Goal: Information Seeking & Learning: Find contact information

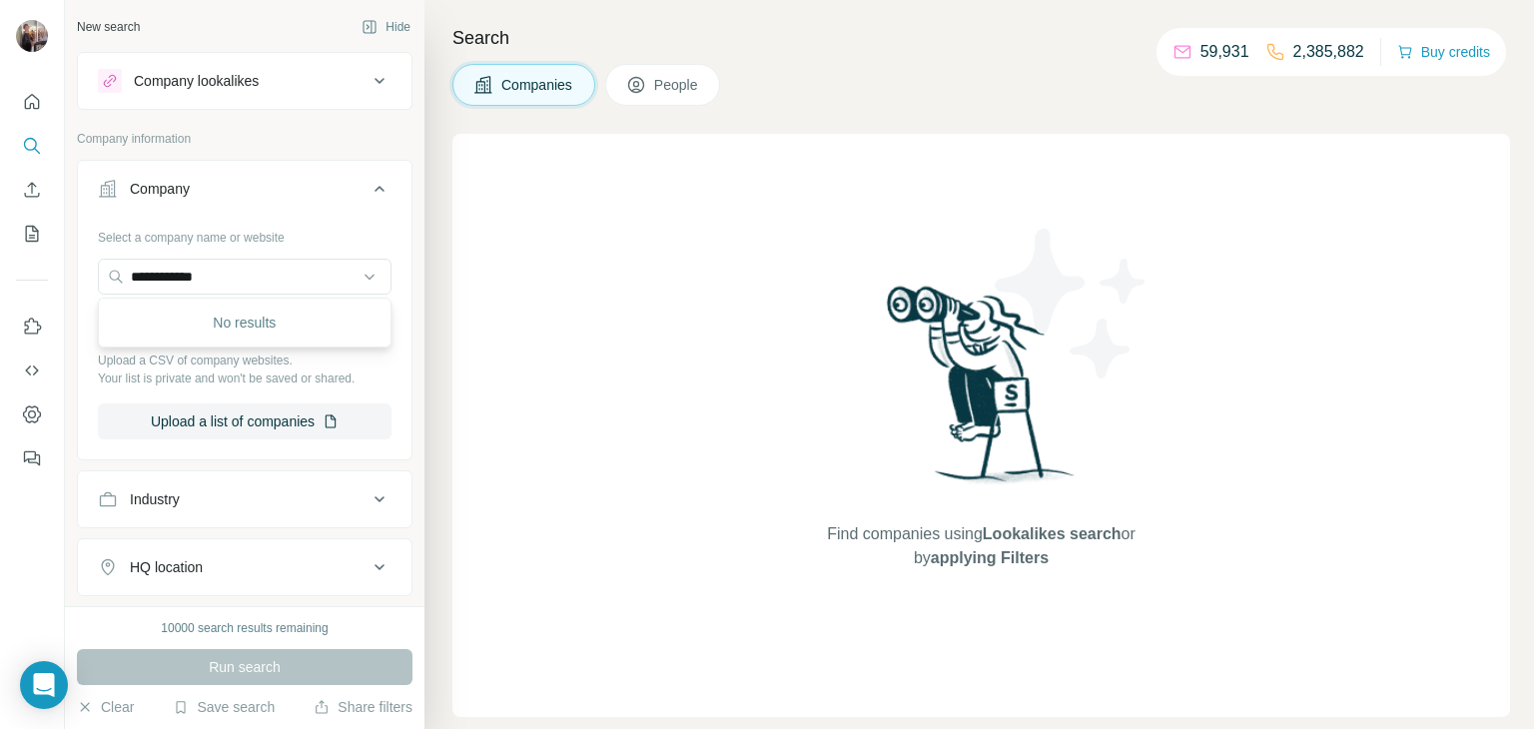
drag, startPoint x: 240, startPoint y: 268, endPoint x: 70, endPoint y: 254, distance: 170.3
click at [70, 254] on div "**********" at bounding box center [244, 303] width 359 height 606
type input "**********"
click at [179, 309] on div "MaxiPool- pool for Chia maxipool.net" at bounding box center [245, 330] width 284 height 54
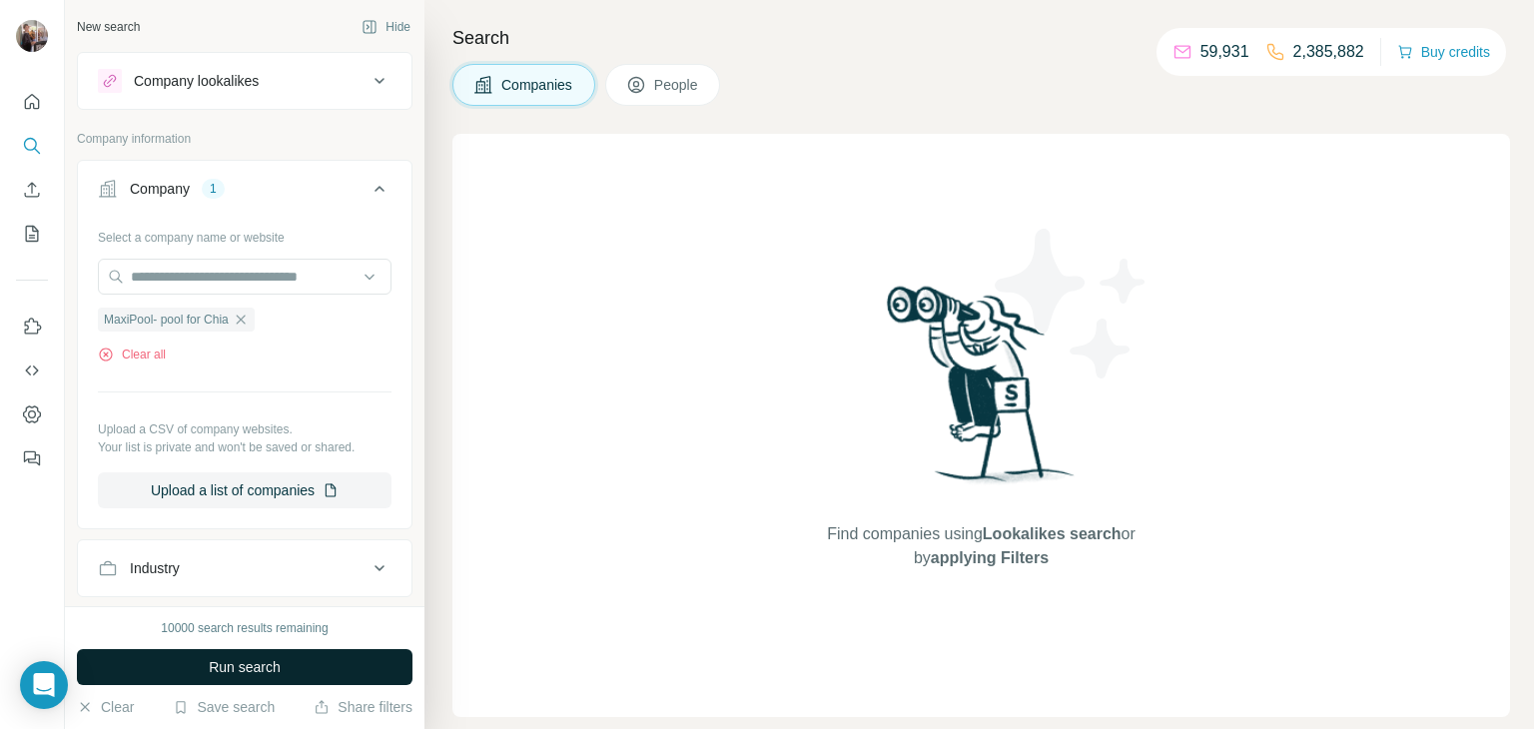
click at [220, 665] on span "Run search" at bounding box center [245, 667] width 72 height 20
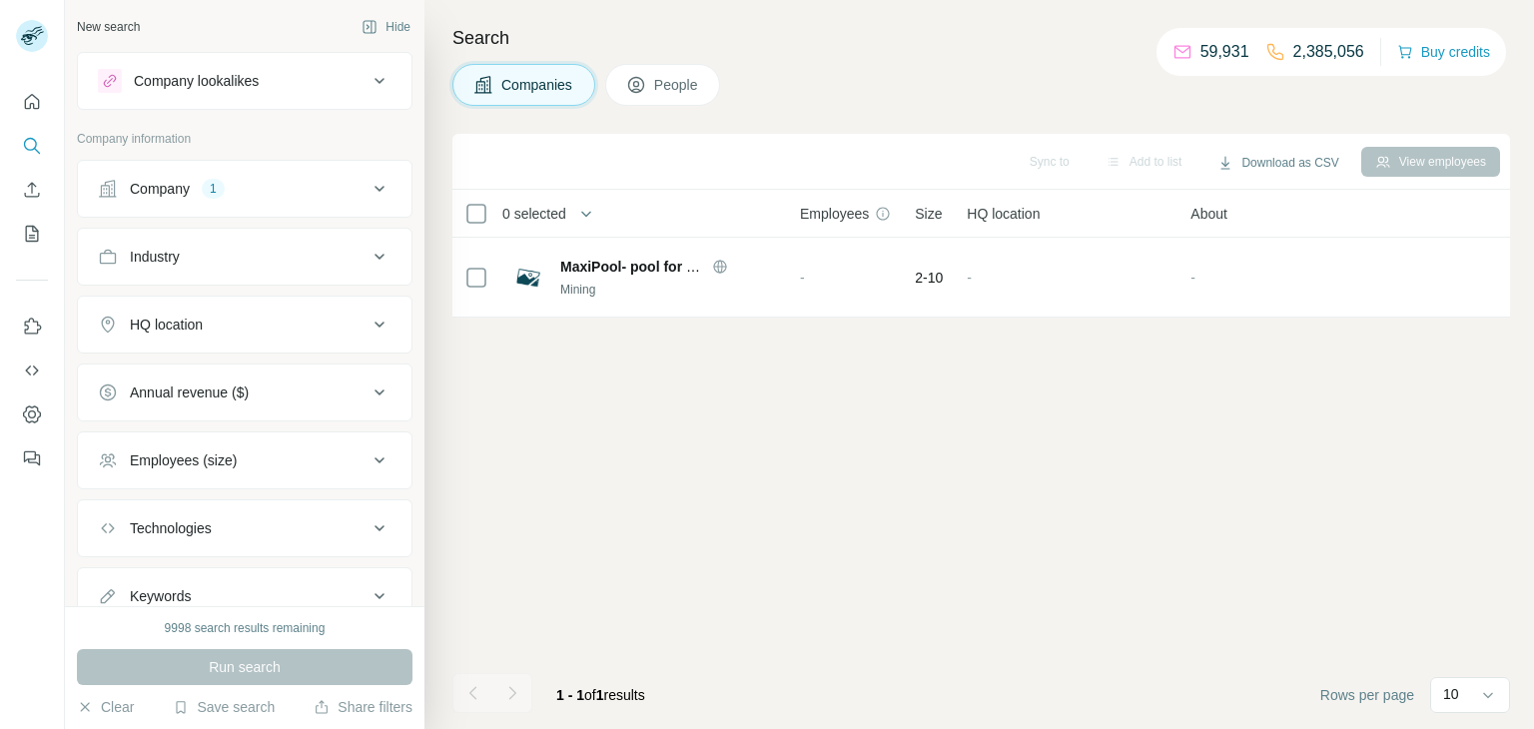
click at [689, 90] on span "People" at bounding box center [677, 85] width 46 height 20
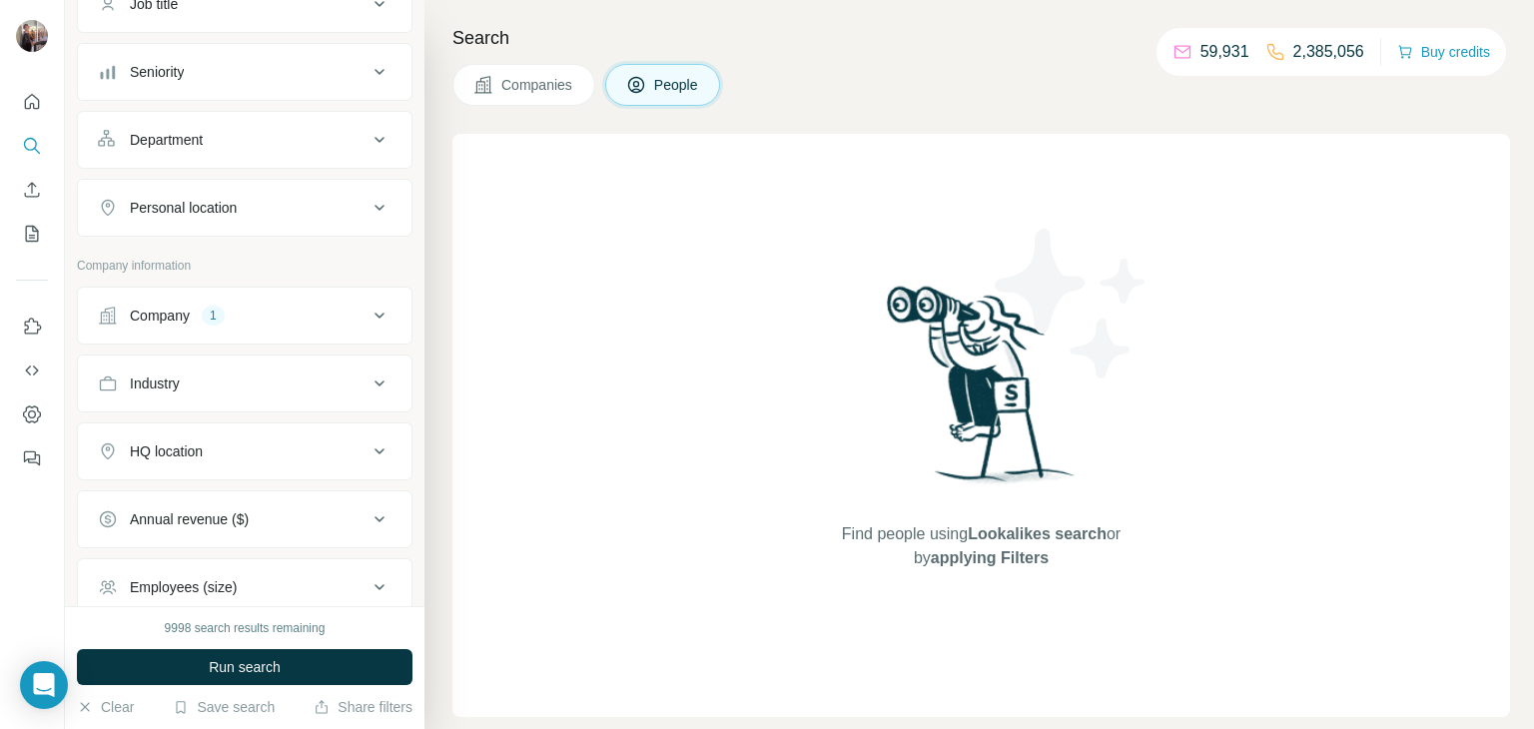
scroll to position [180, 0]
click at [315, 312] on div "Company 1" at bounding box center [233, 321] width 270 height 20
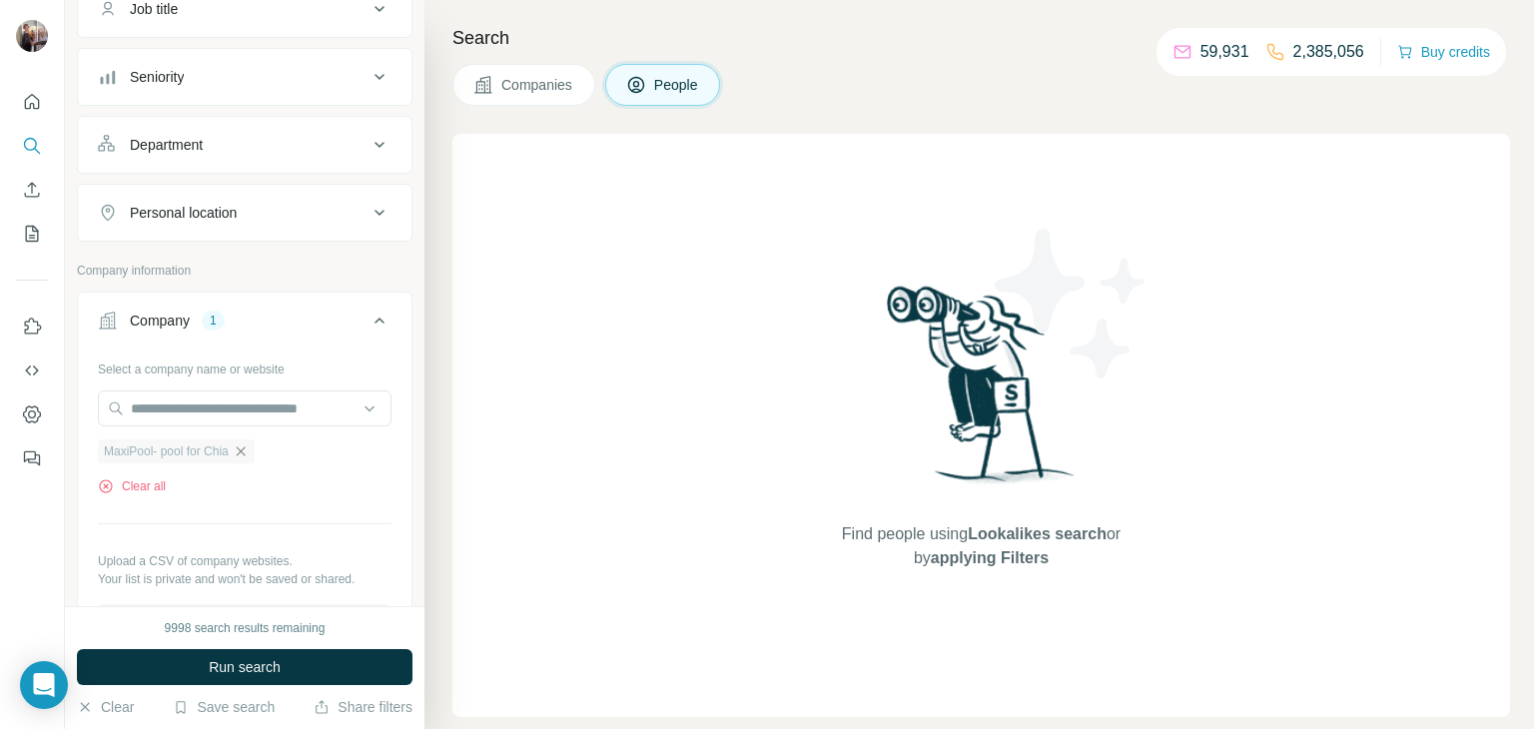
click at [245, 449] on icon "button" at bounding box center [240, 450] width 9 height 9
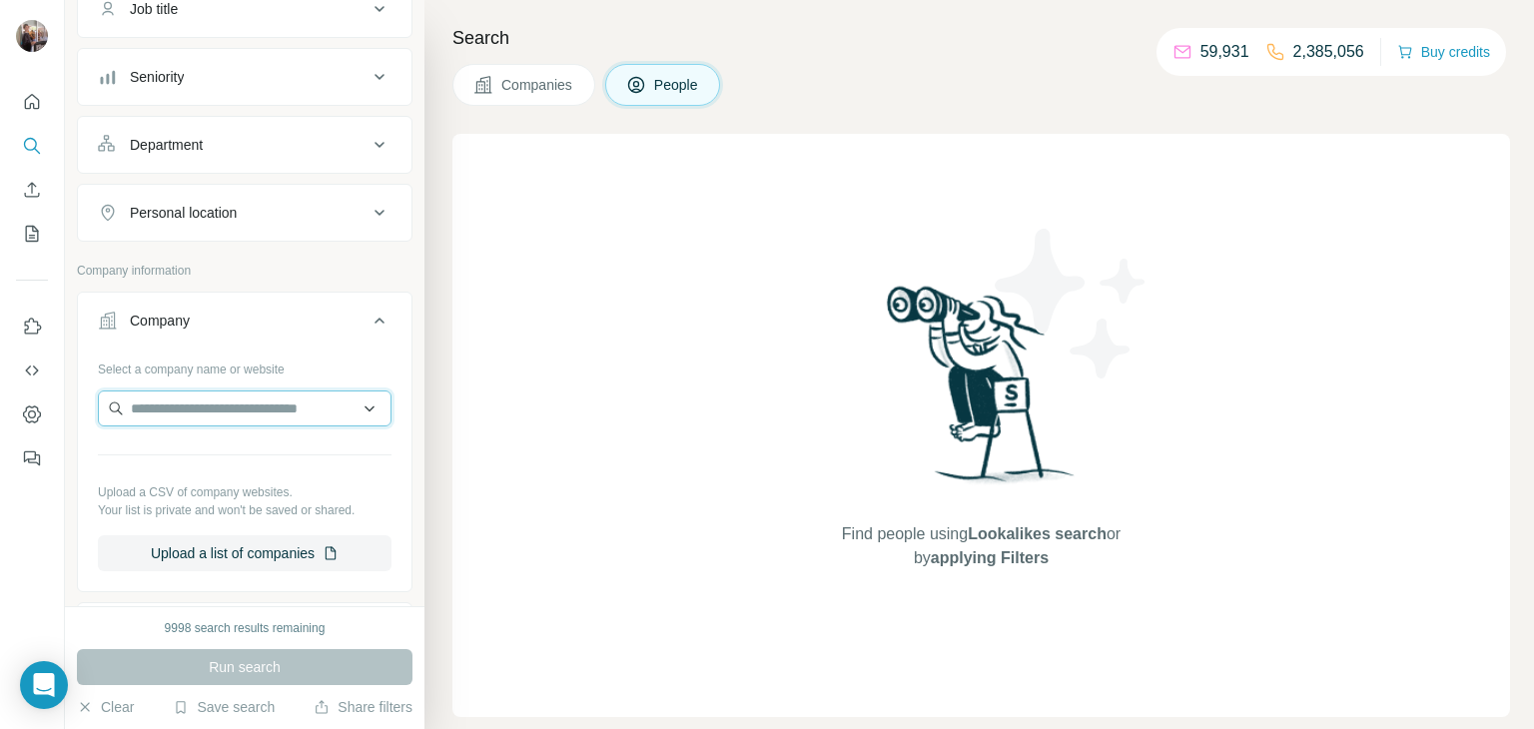
click at [229, 406] on input "text" at bounding box center [245, 408] width 294 height 36
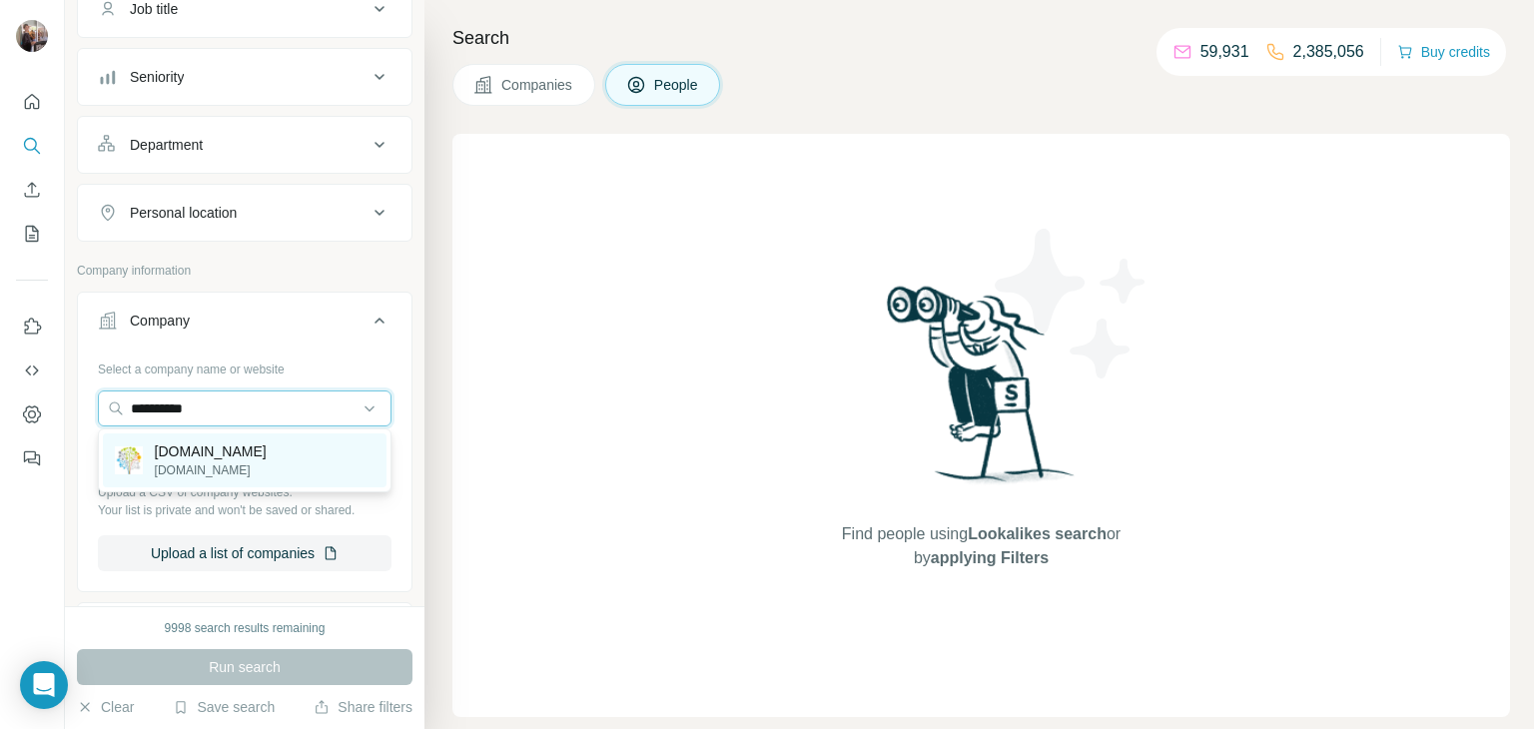
type input "**********"
click at [219, 450] on div "[DOMAIN_NAME] [DOMAIN_NAME]" at bounding box center [245, 460] width 284 height 54
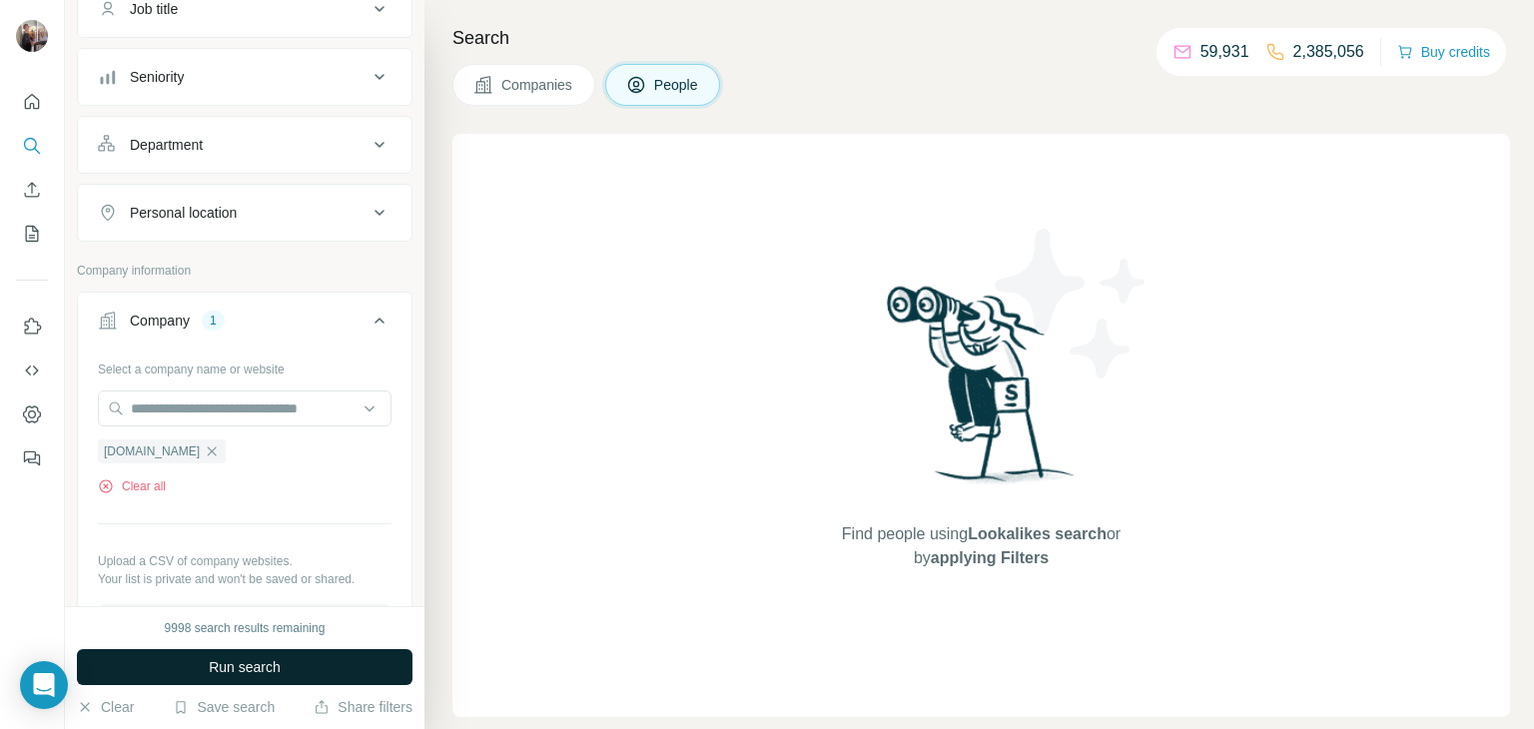
click at [203, 673] on button "Run search" at bounding box center [244, 667] width 335 height 36
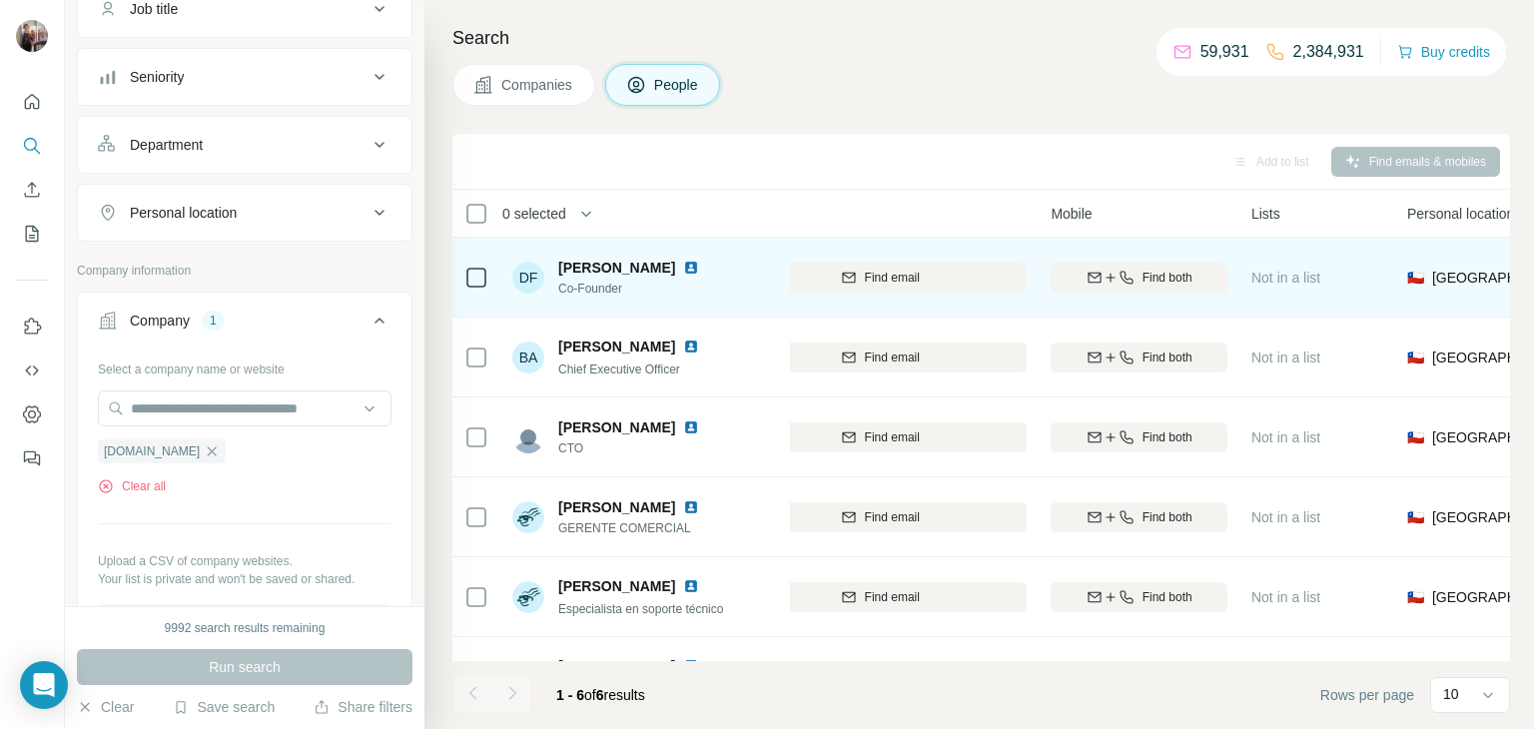
scroll to position [0, 224]
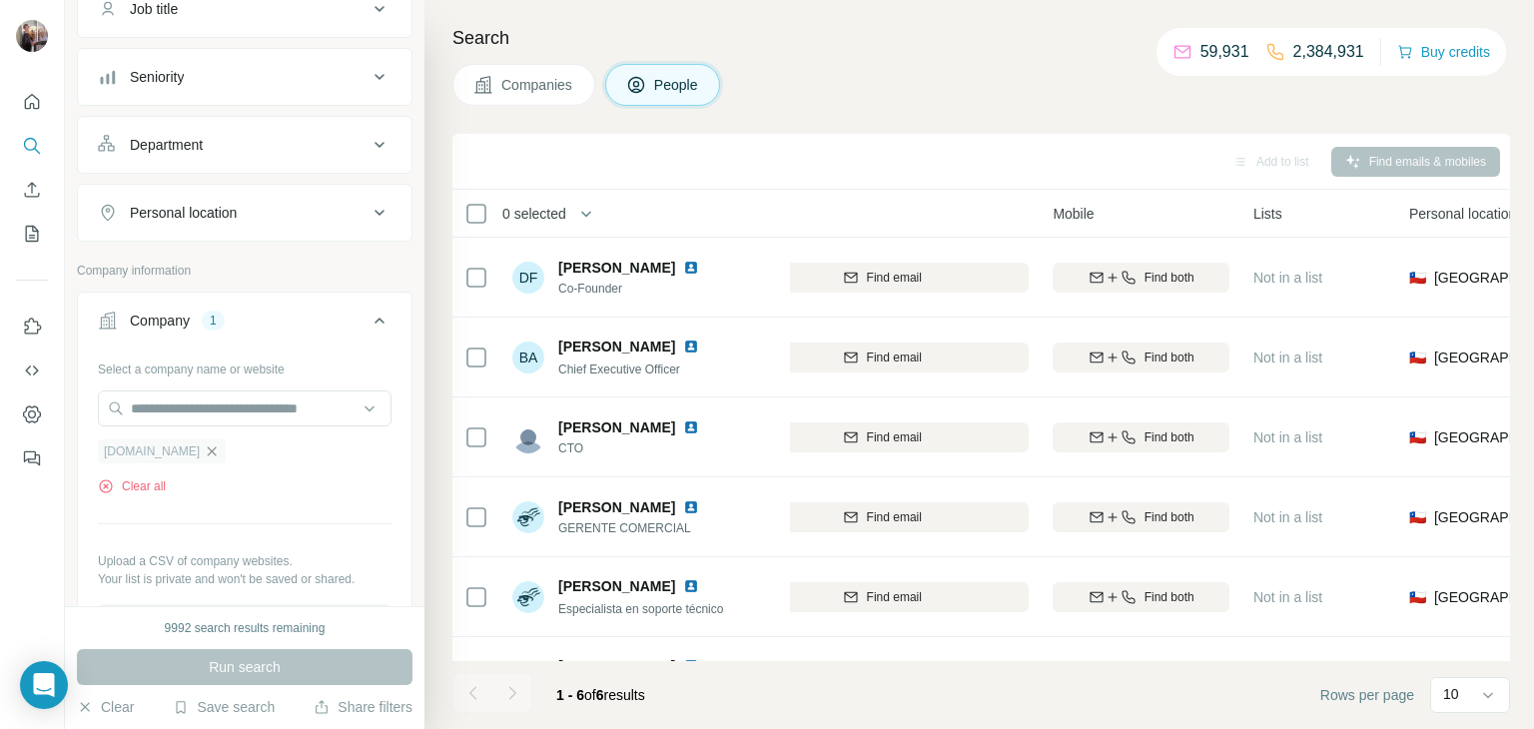
click at [204, 452] on icon "button" at bounding box center [212, 451] width 16 height 16
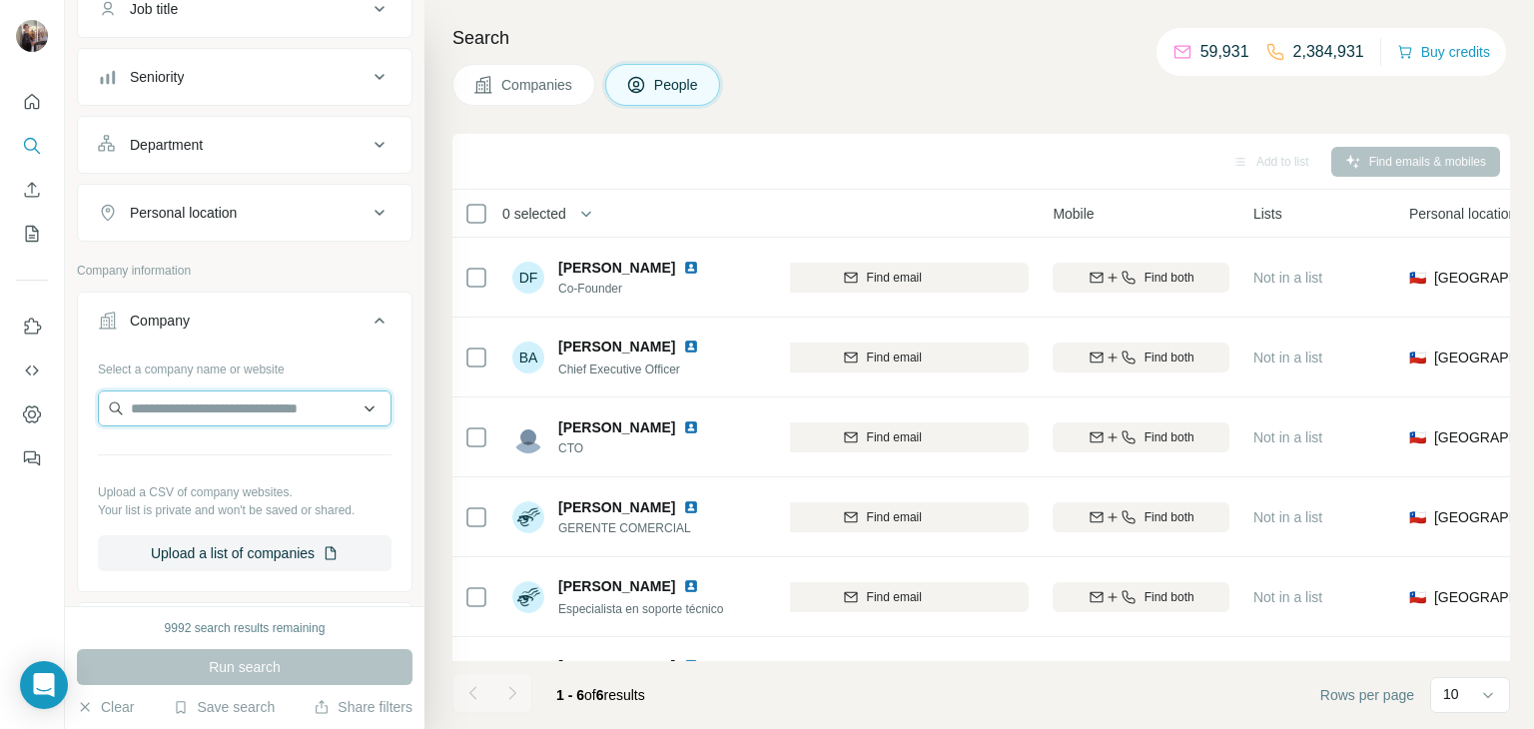
click at [157, 406] on input "text" at bounding box center [245, 408] width 294 height 36
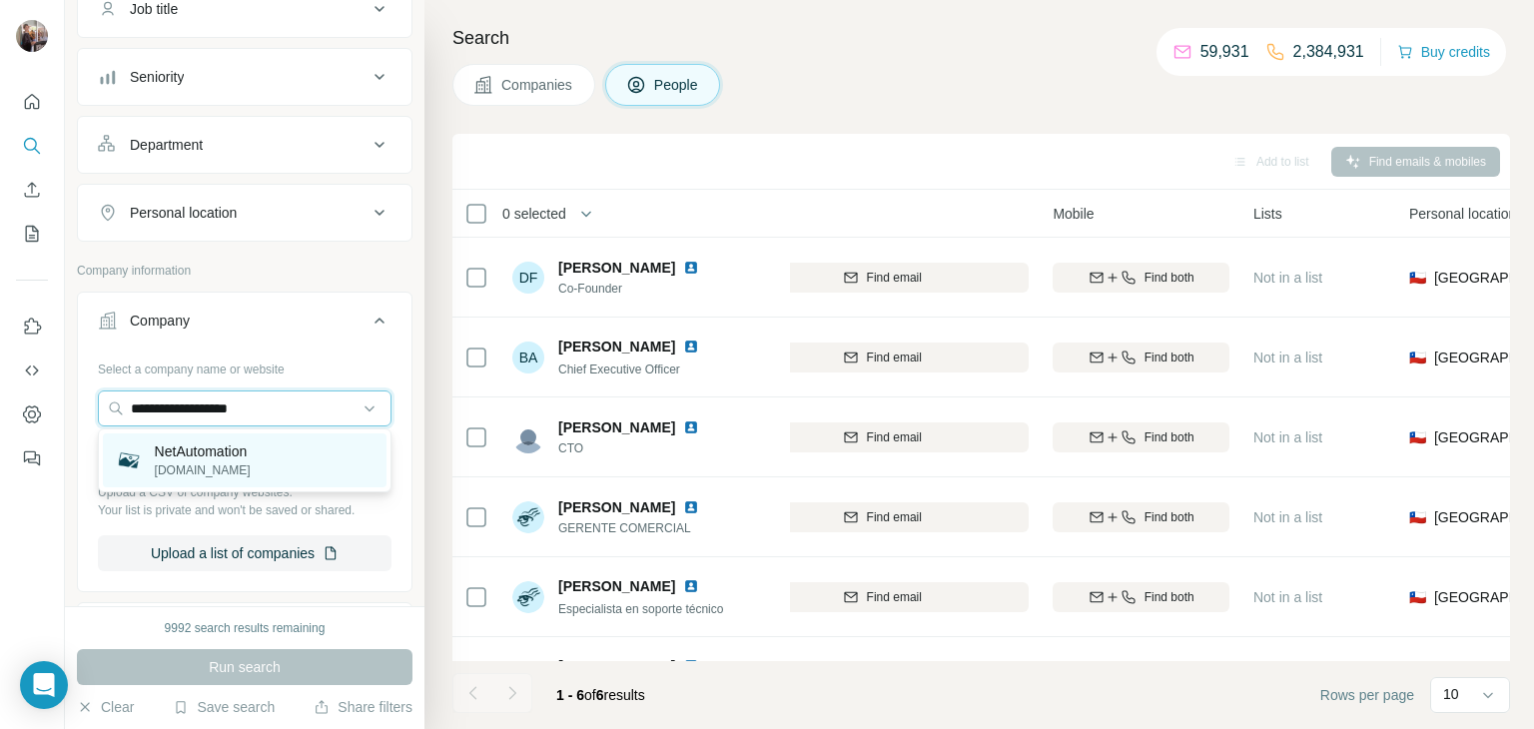
type input "**********"
click at [239, 457] on p "NetAutomation" at bounding box center [203, 451] width 96 height 20
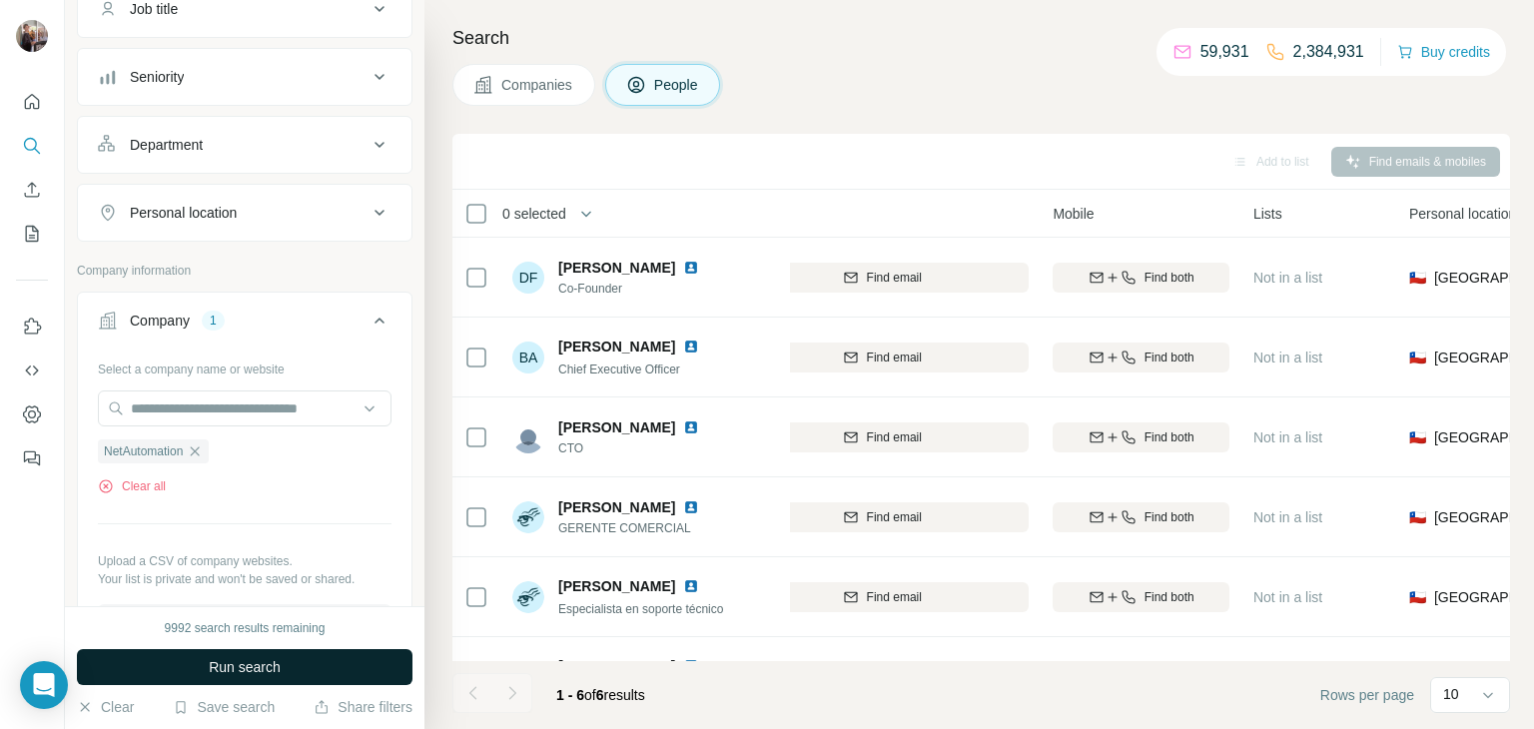
click at [249, 669] on span "Run search" at bounding box center [245, 667] width 72 height 20
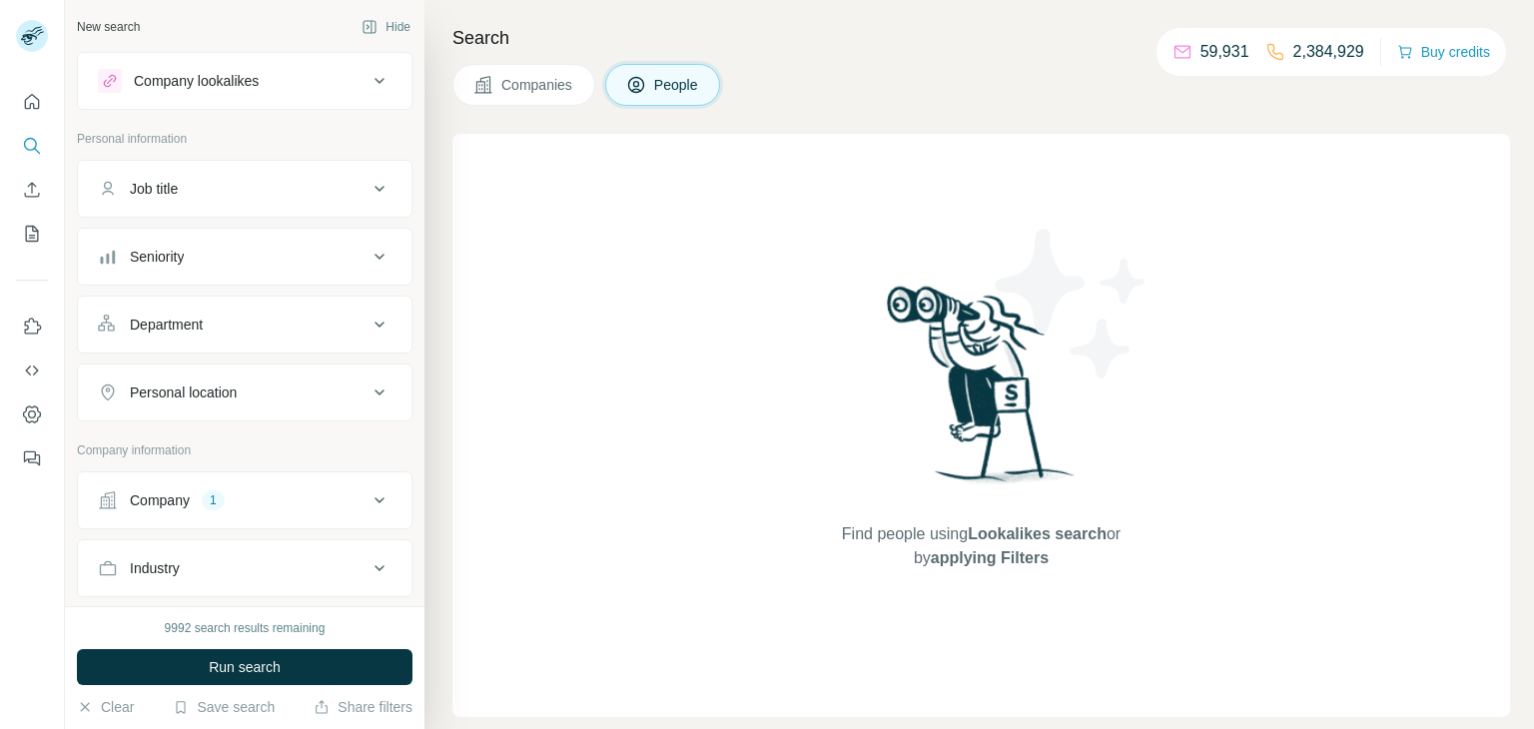
click at [520, 86] on span "Companies" at bounding box center [537, 85] width 73 height 20
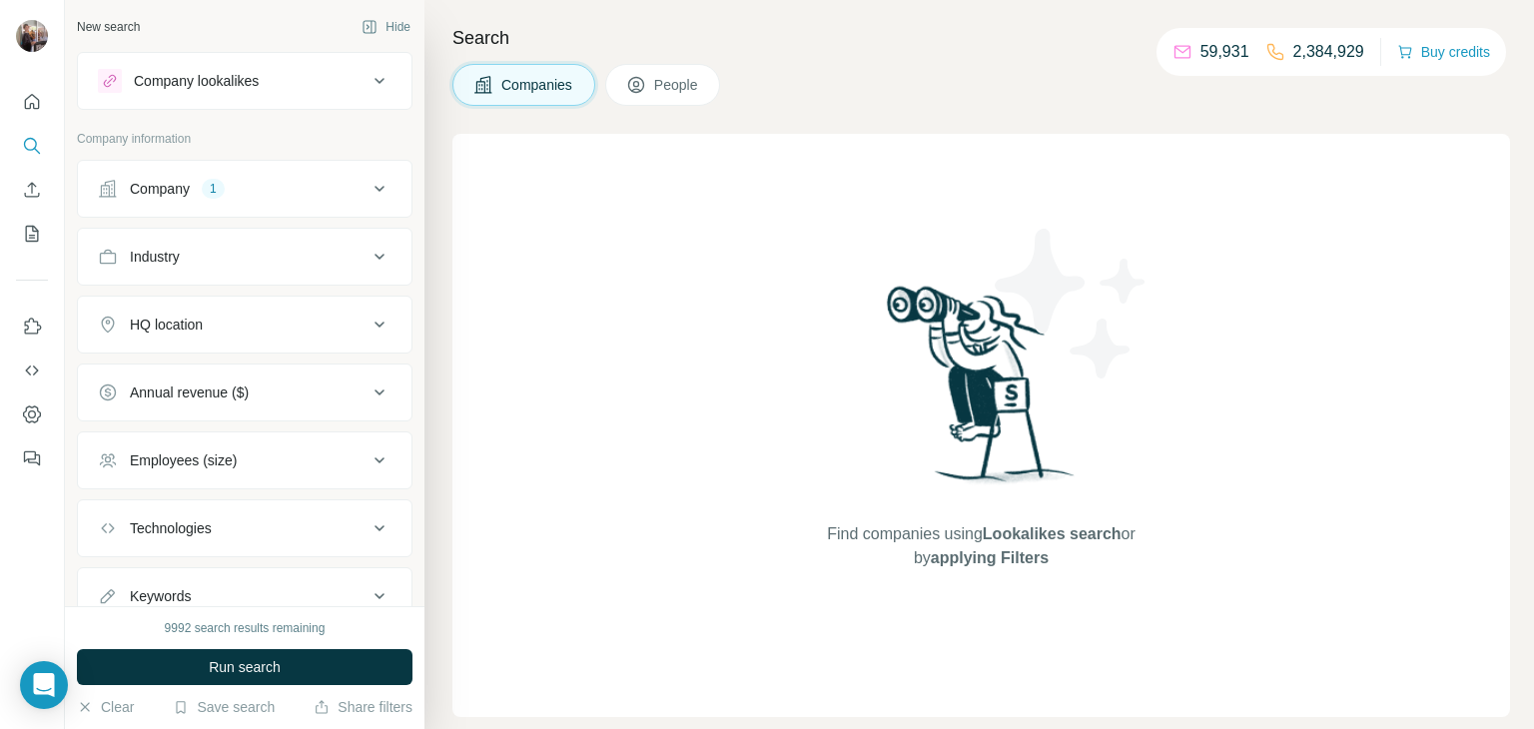
click at [291, 190] on div "Company 1" at bounding box center [233, 189] width 270 height 20
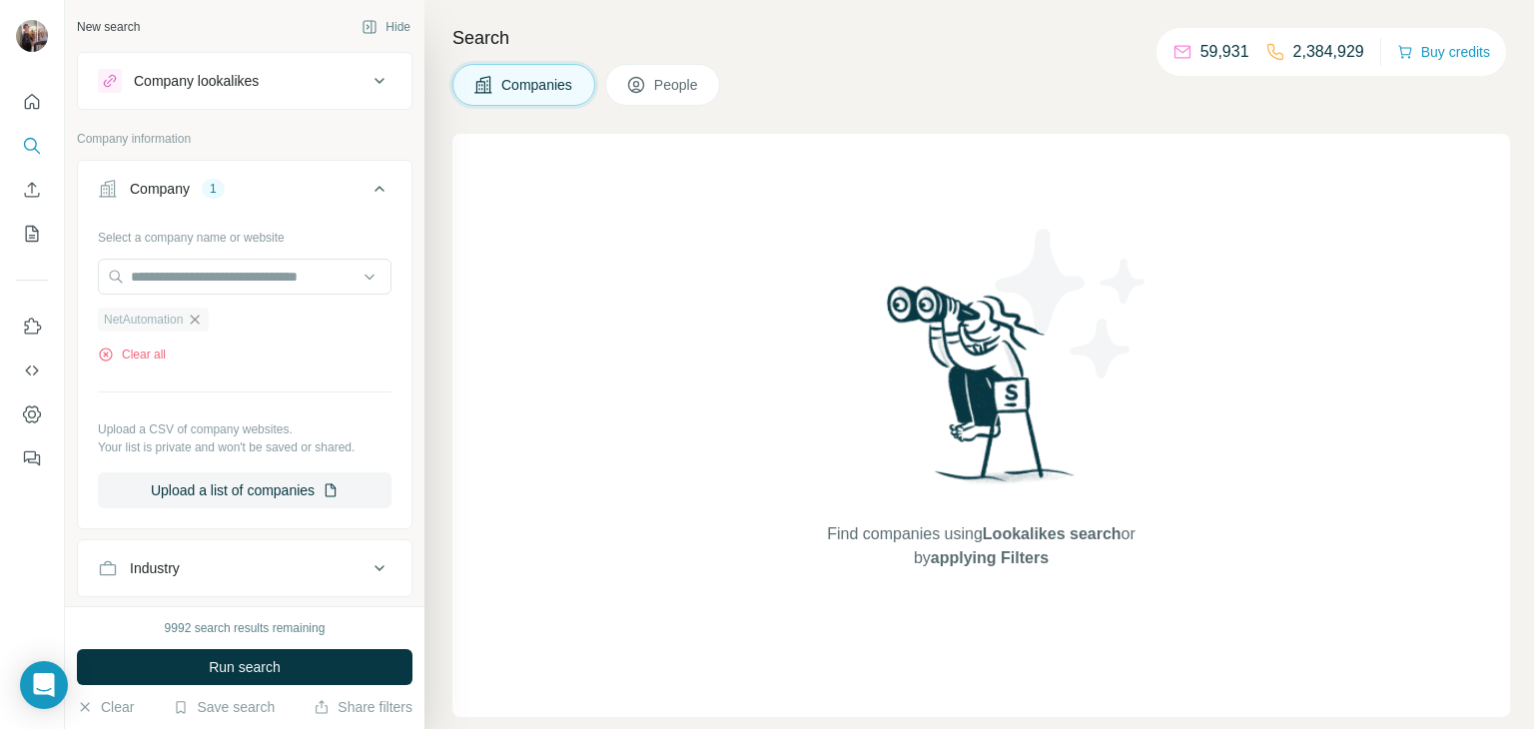
click at [202, 325] on icon "button" at bounding box center [195, 320] width 16 height 16
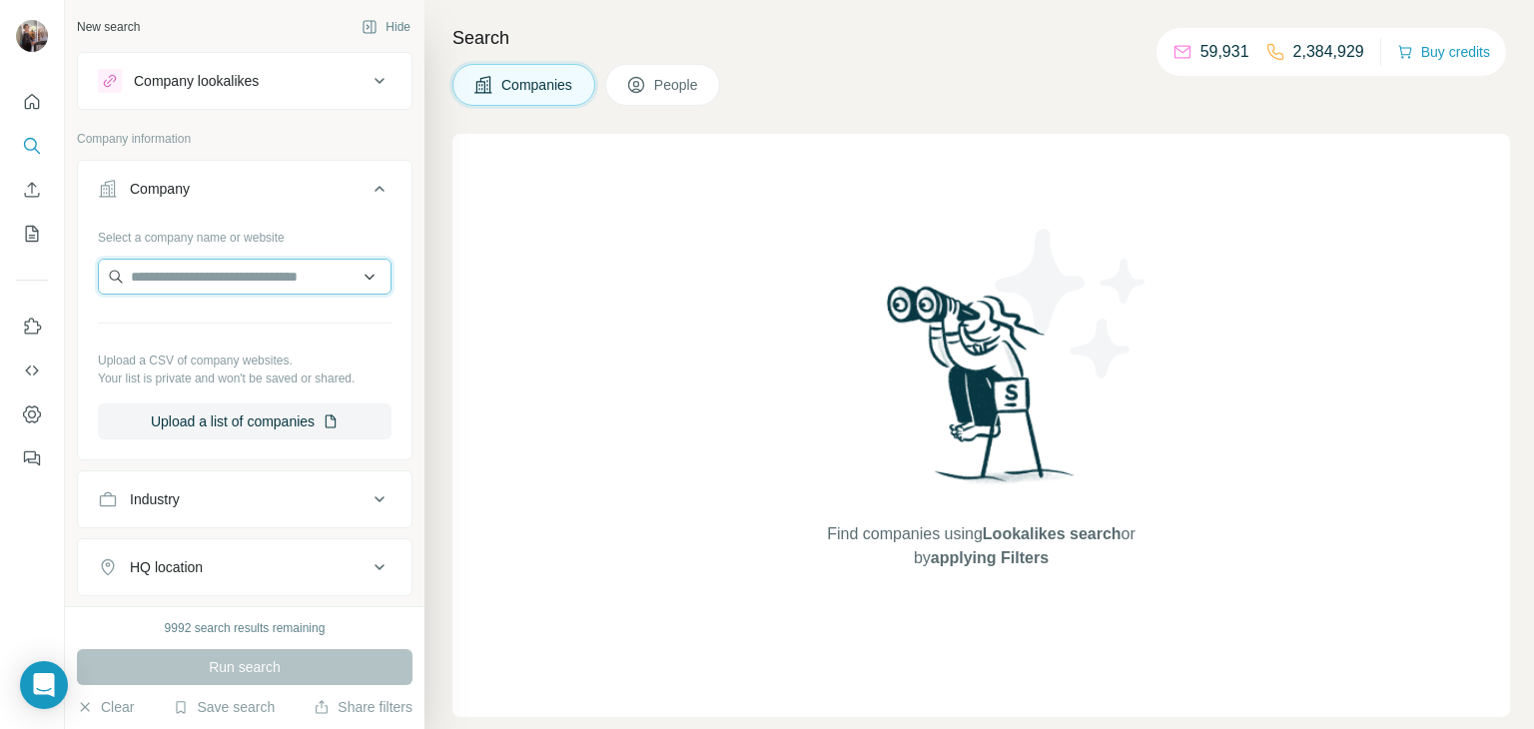
click at [219, 276] on input "text" at bounding box center [245, 277] width 294 height 36
paste input "**********"
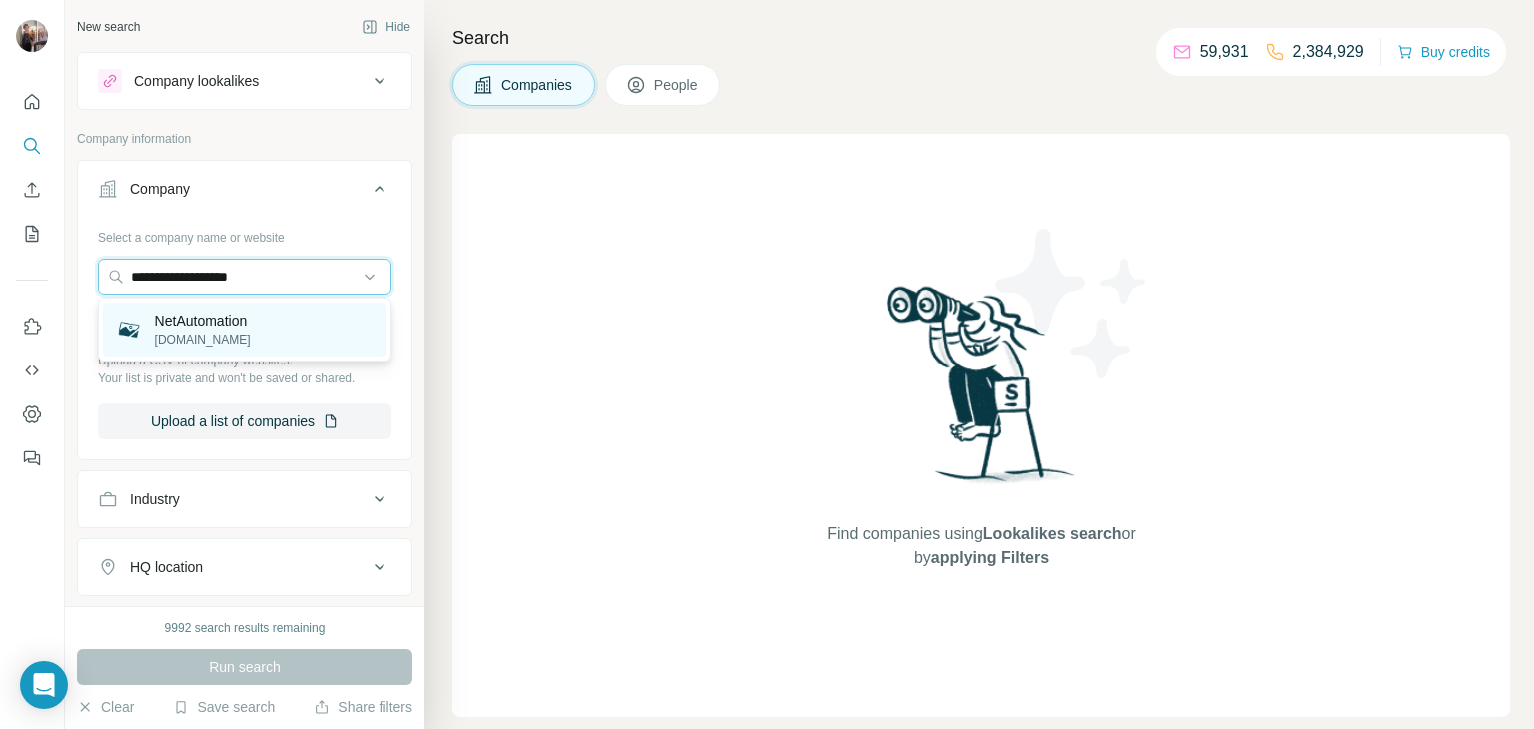
type input "**********"
click at [213, 323] on p "NetAutomation" at bounding box center [203, 321] width 96 height 20
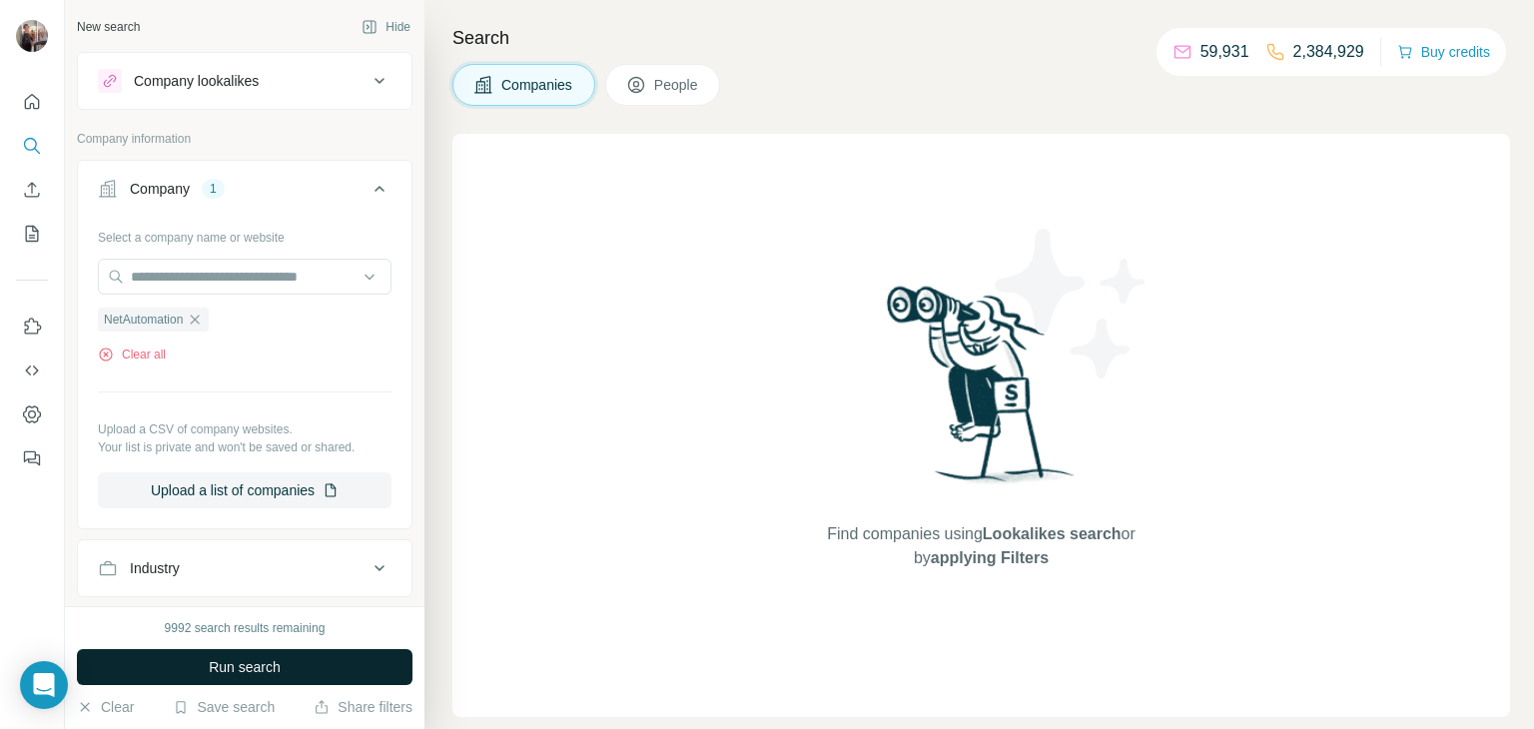
click at [212, 683] on button "Run search" at bounding box center [244, 667] width 335 height 36
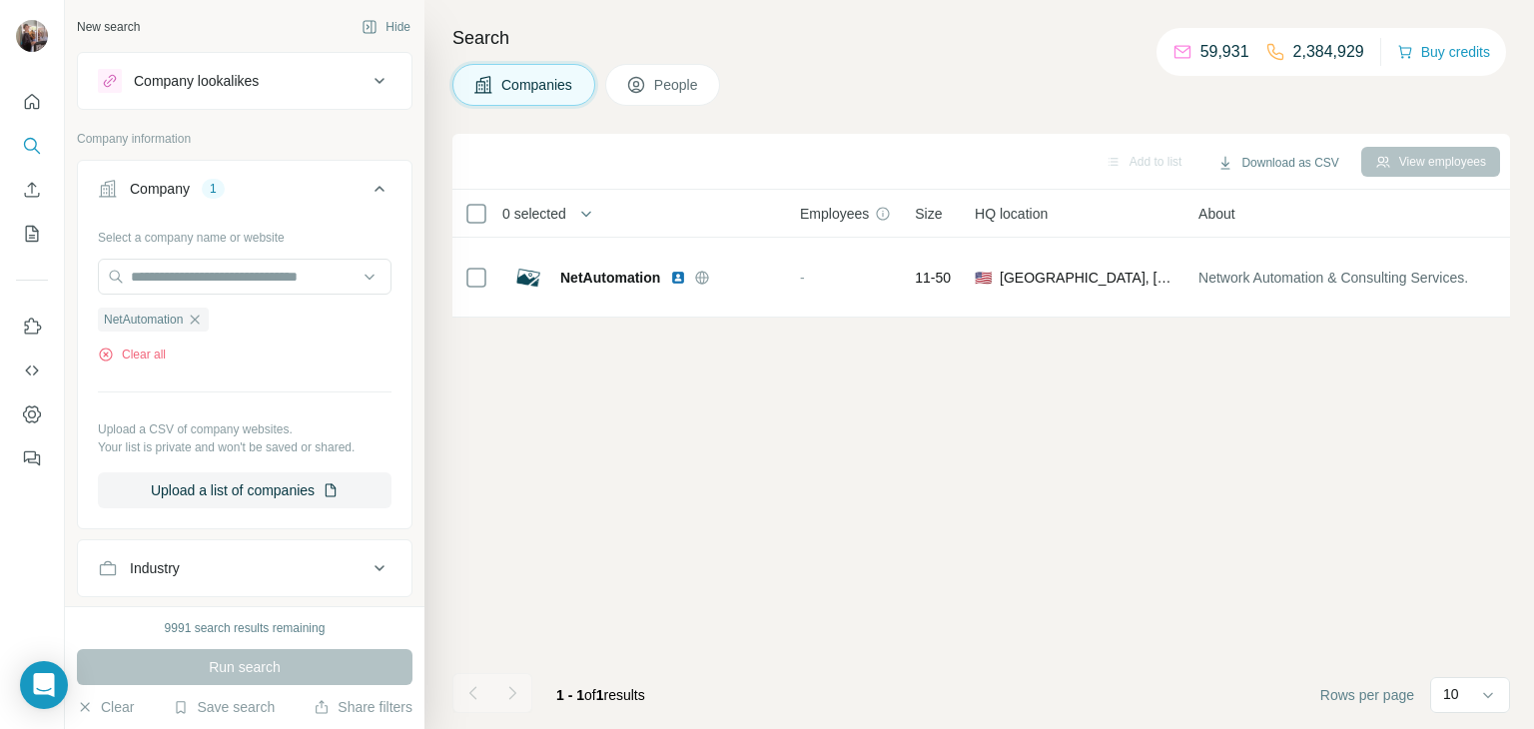
click at [671, 96] on button "People" at bounding box center [663, 85] width 116 height 42
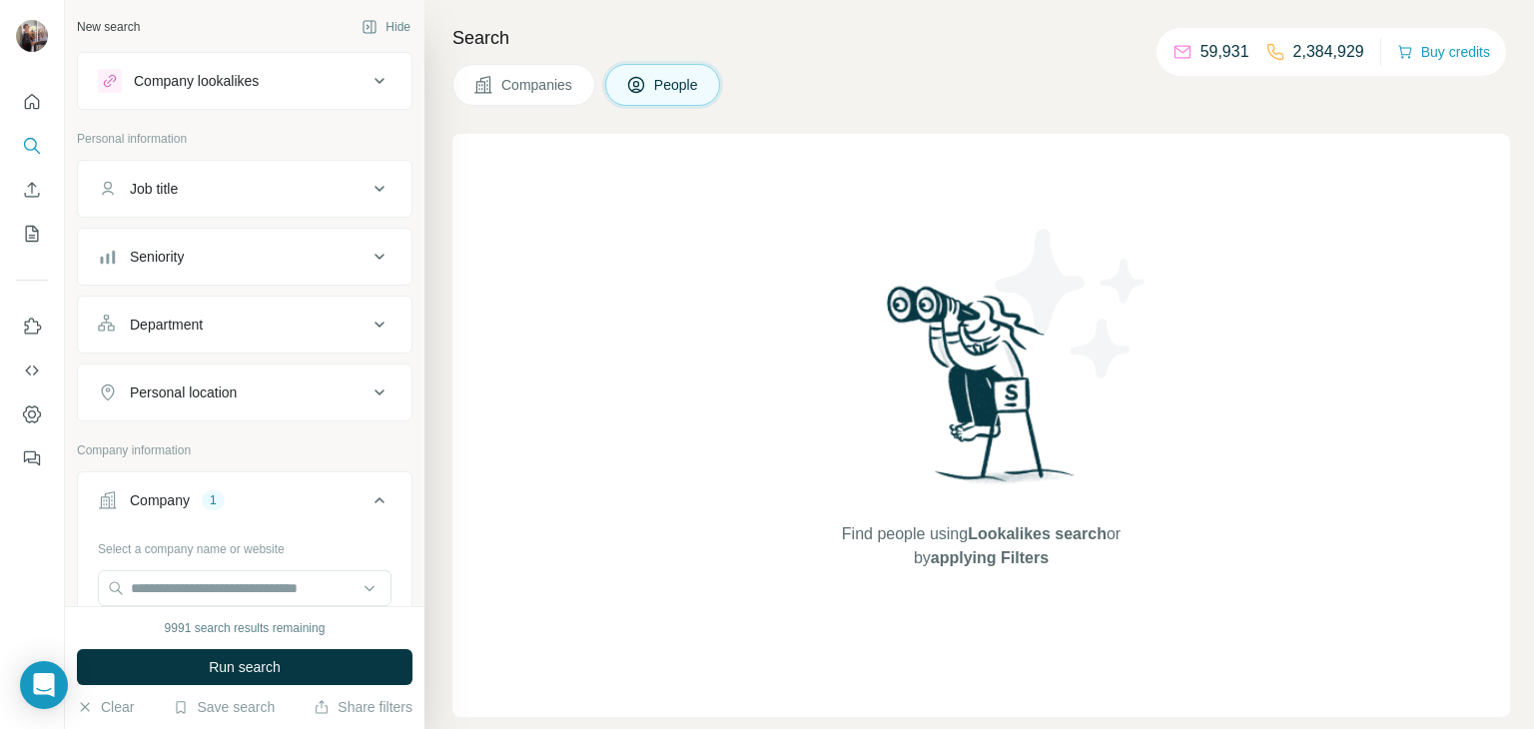
click at [552, 95] on button "Companies" at bounding box center [523, 85] width 143 height 42
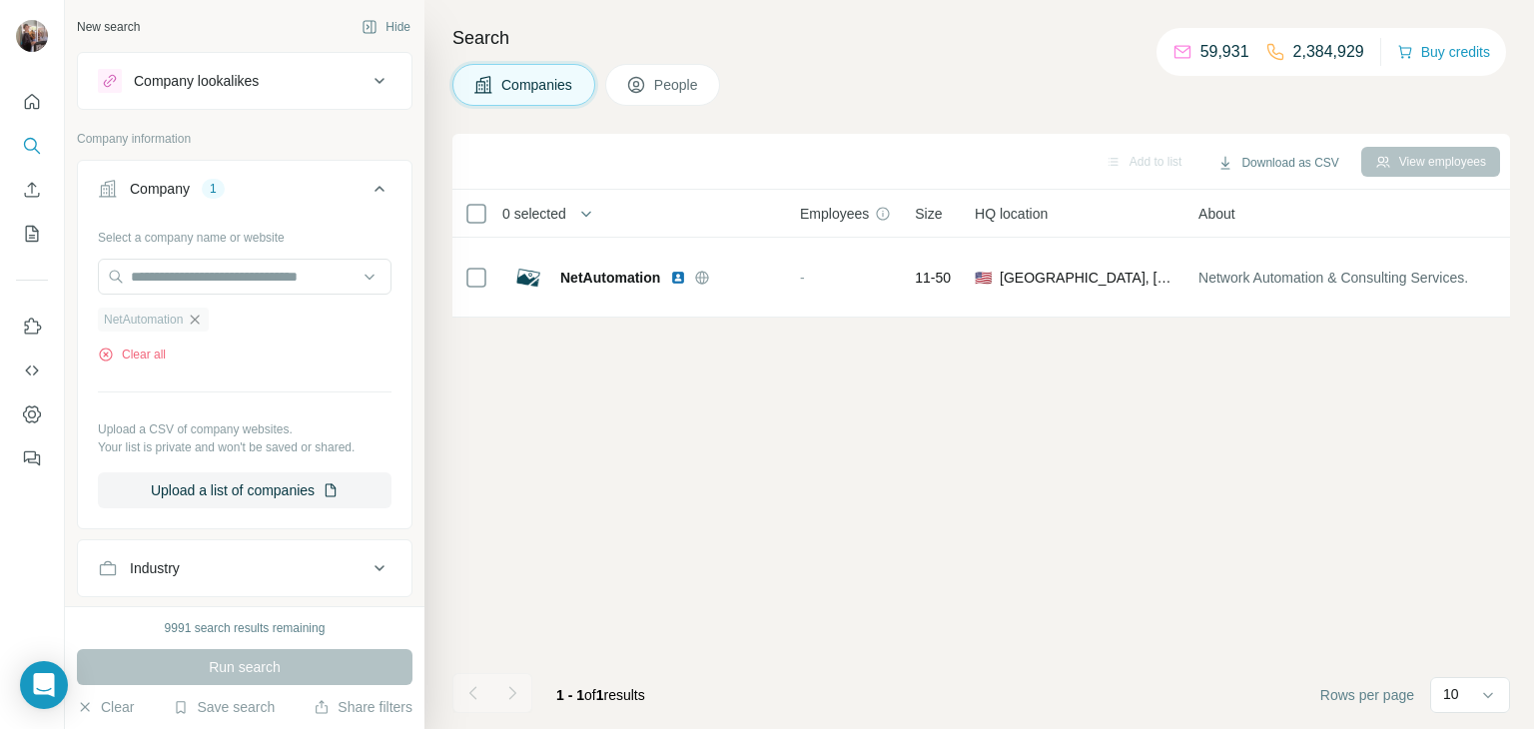
click at [201, 318] on icon "button" at bounding box center [195, 320] width 16 height 16
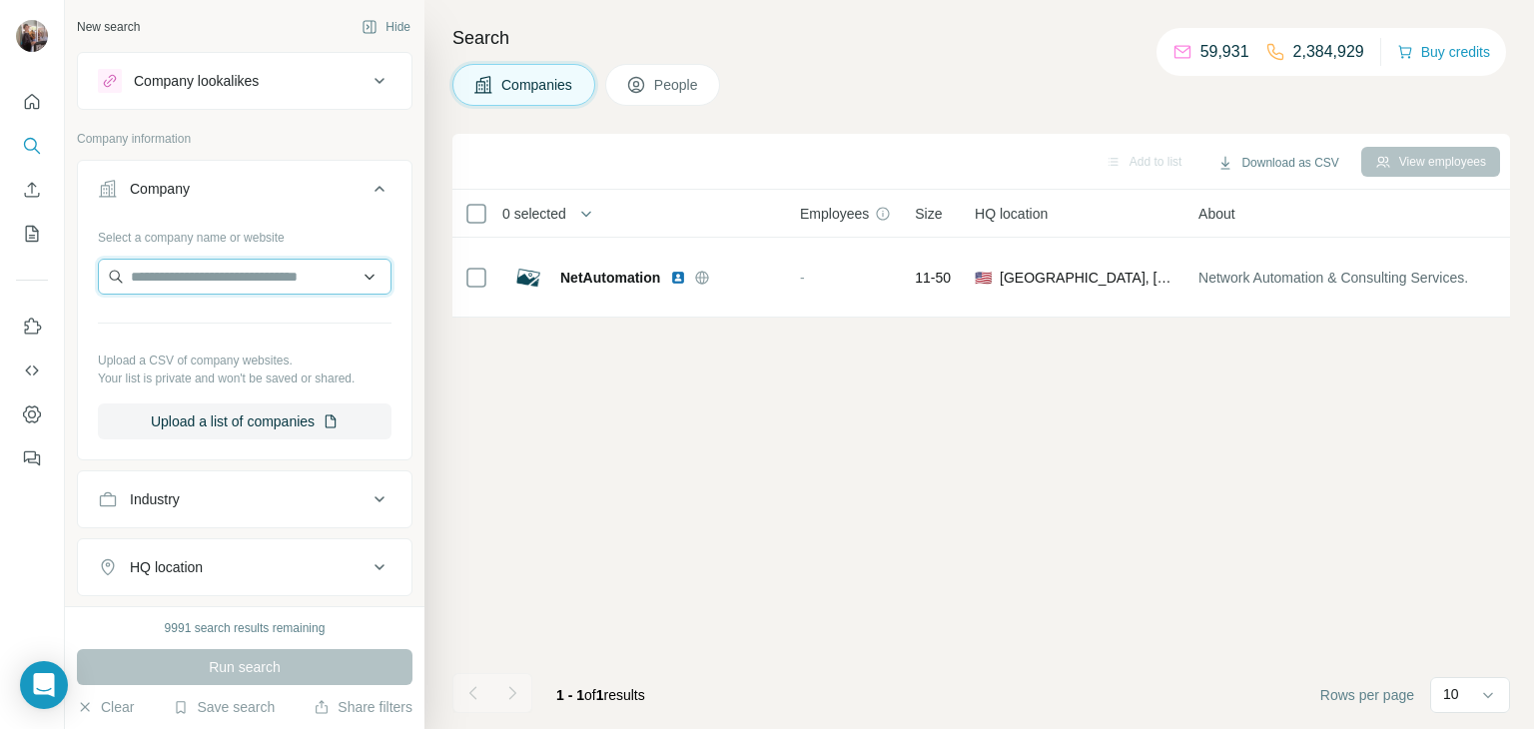
click at [170, 265] on input "text" at bounding box center [245, 277] width 294 height 36
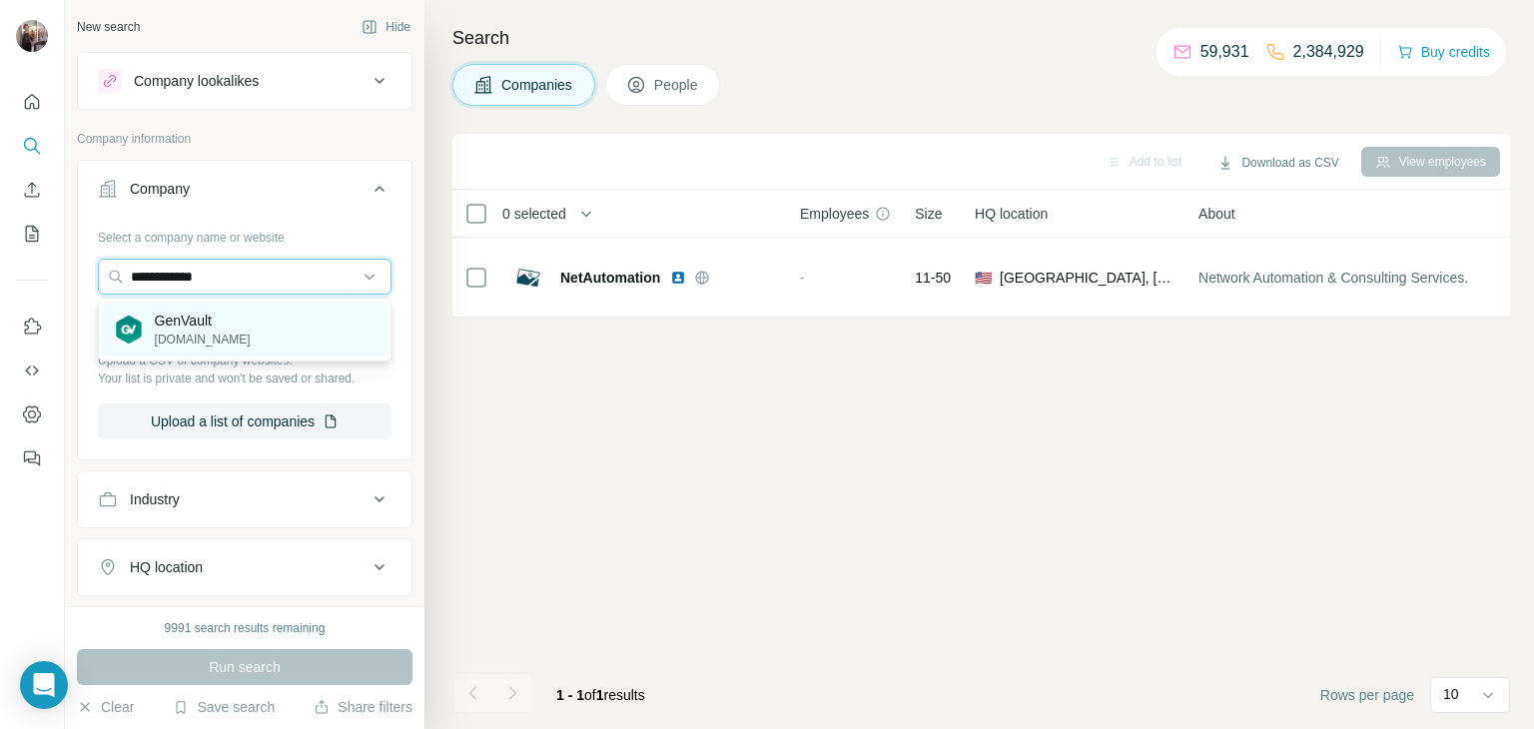
type input "**********"
click at [186, 322] on p "GenVault" at bounding box center [203, 321] width 96 height 20
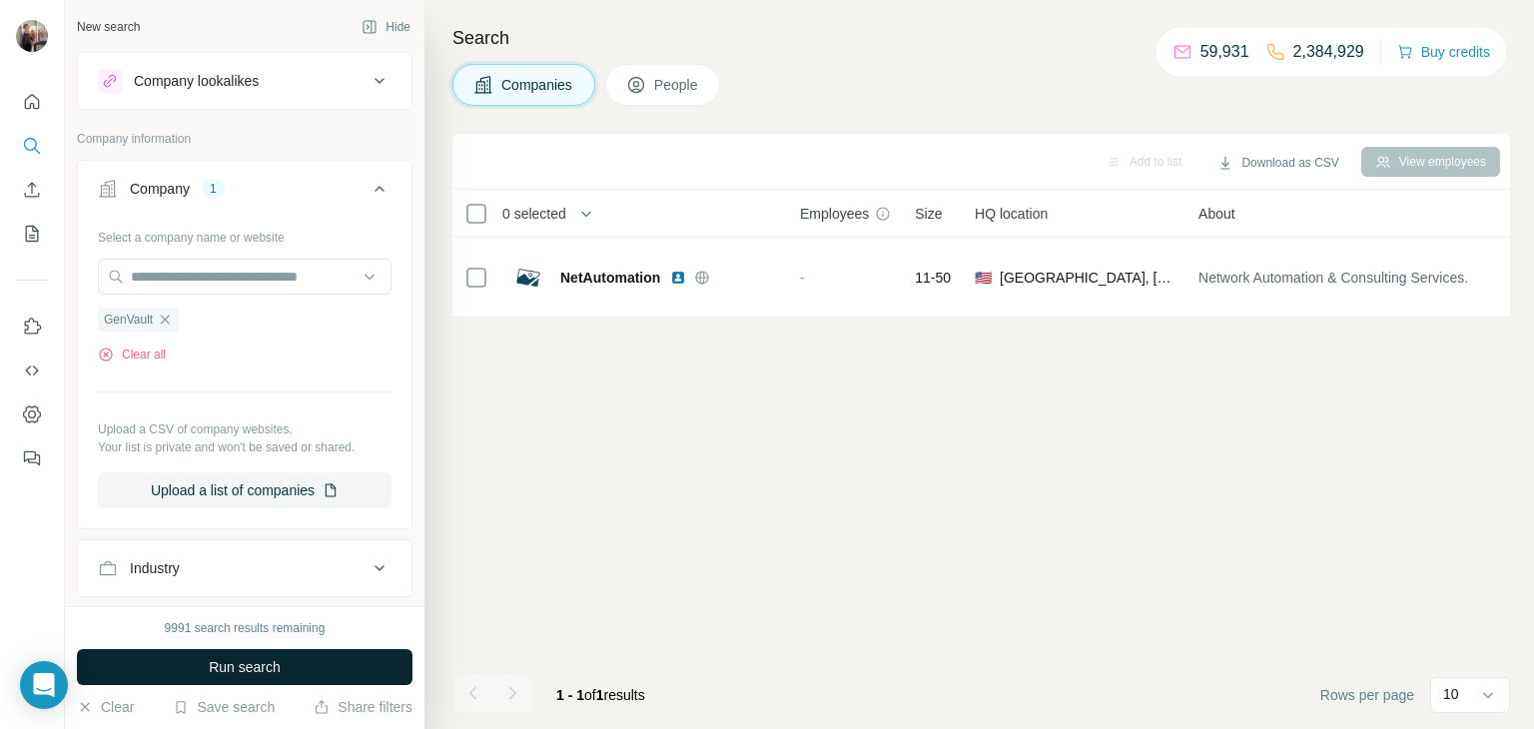
click at [235, 662] on span "Run search" at bounding box center [245, 667] width 72 height 20
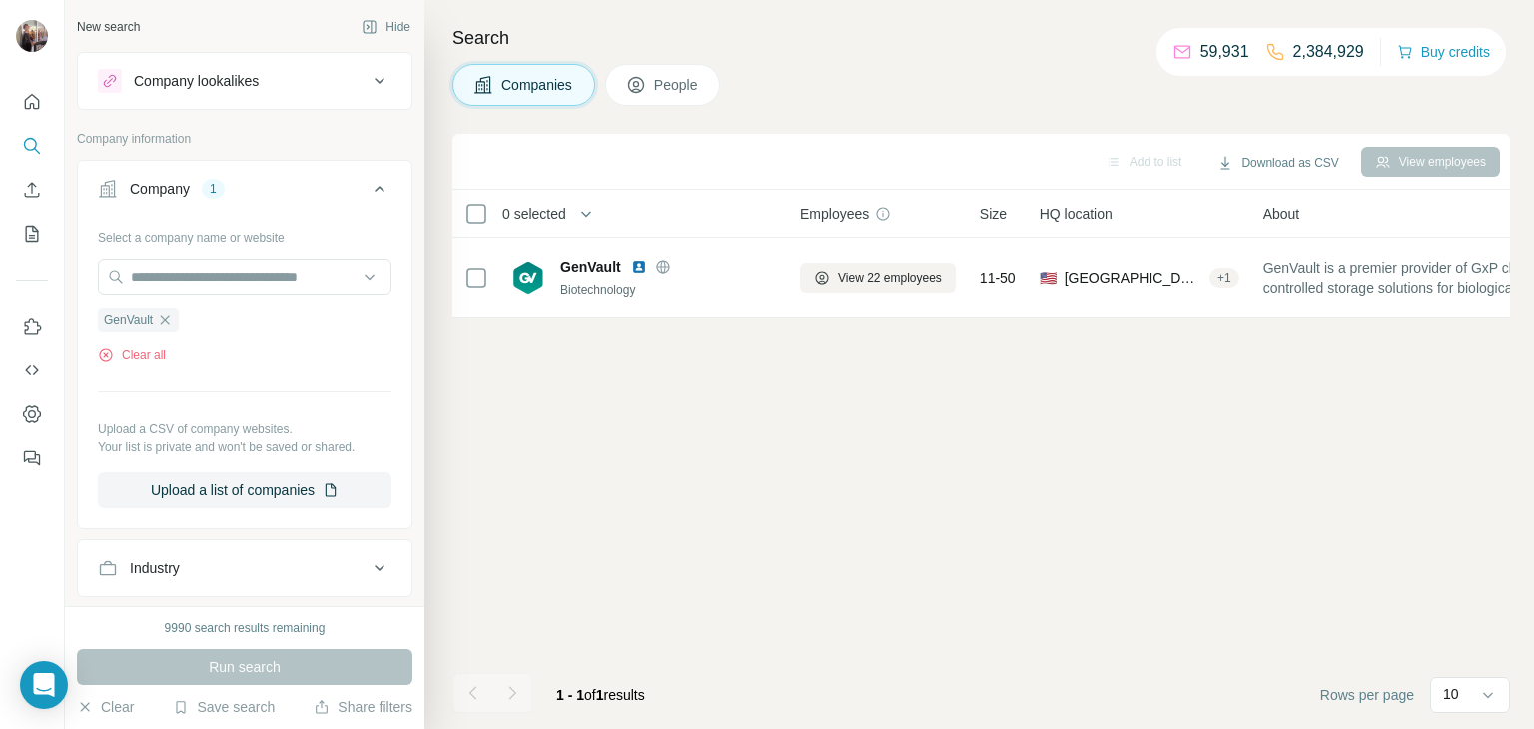
click at [685, 79] on span "People" at bounding box center [677, 85] width 46 height 20
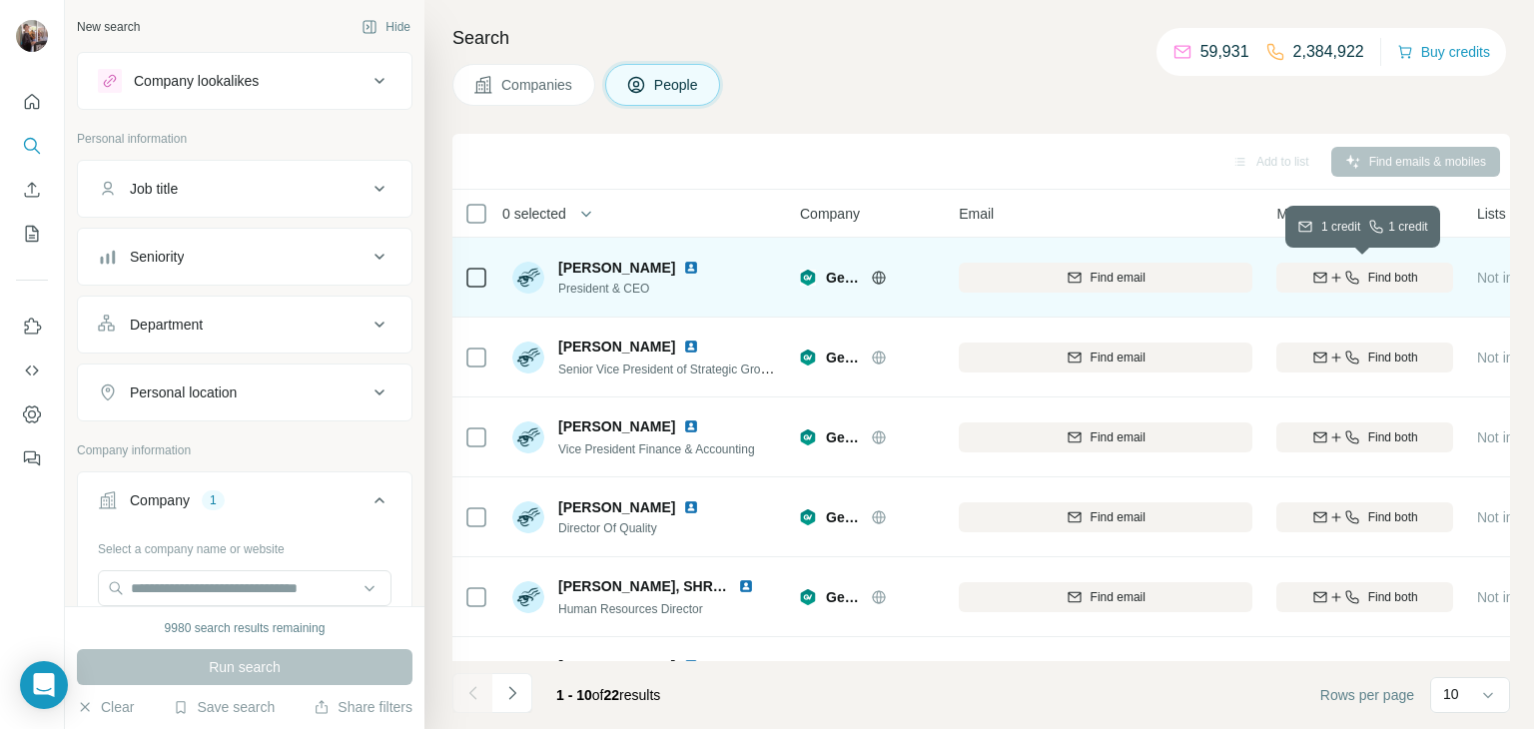
click at [1370, 274] on span "Find both" at bounding box center [1393, 278] width 50 height 18
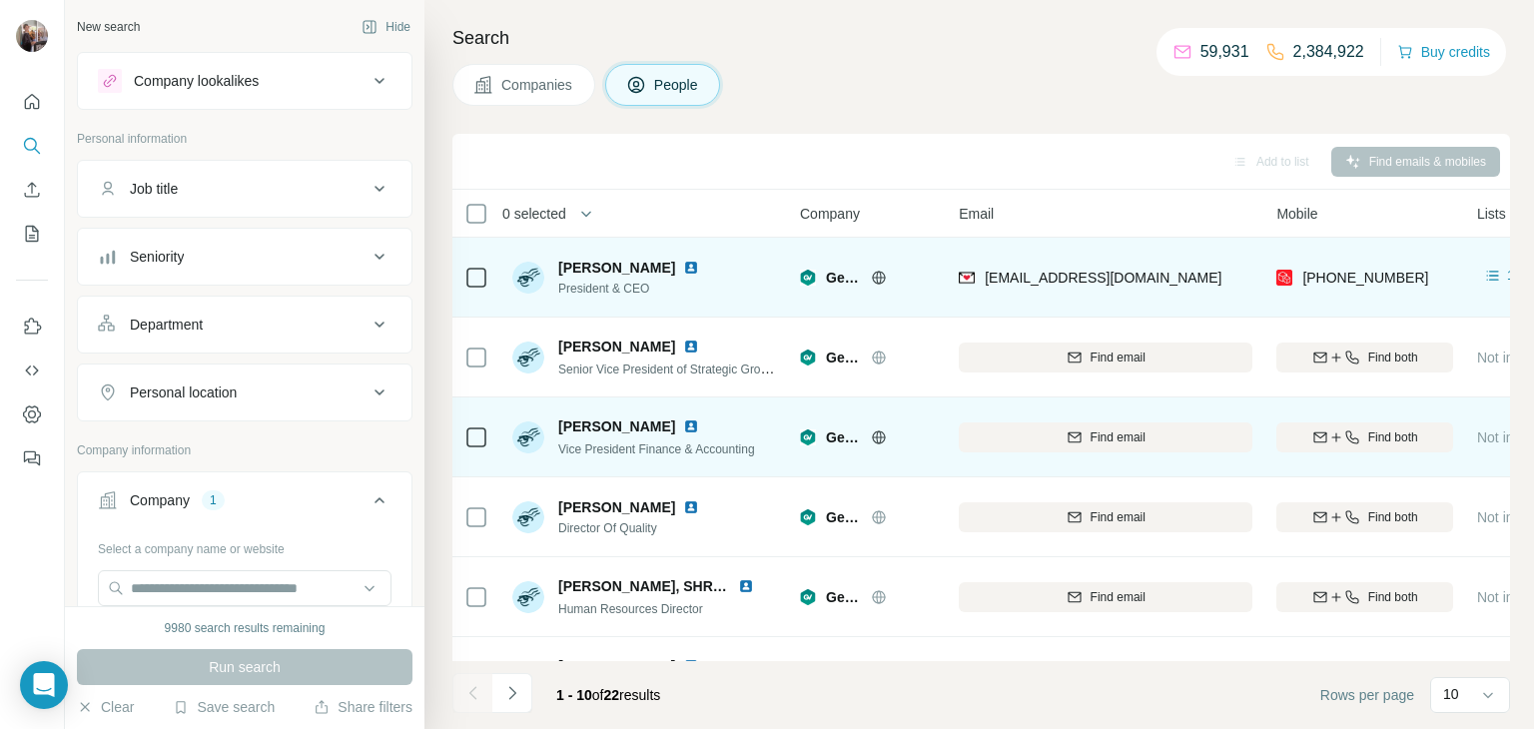
scroll to position [0, 3]
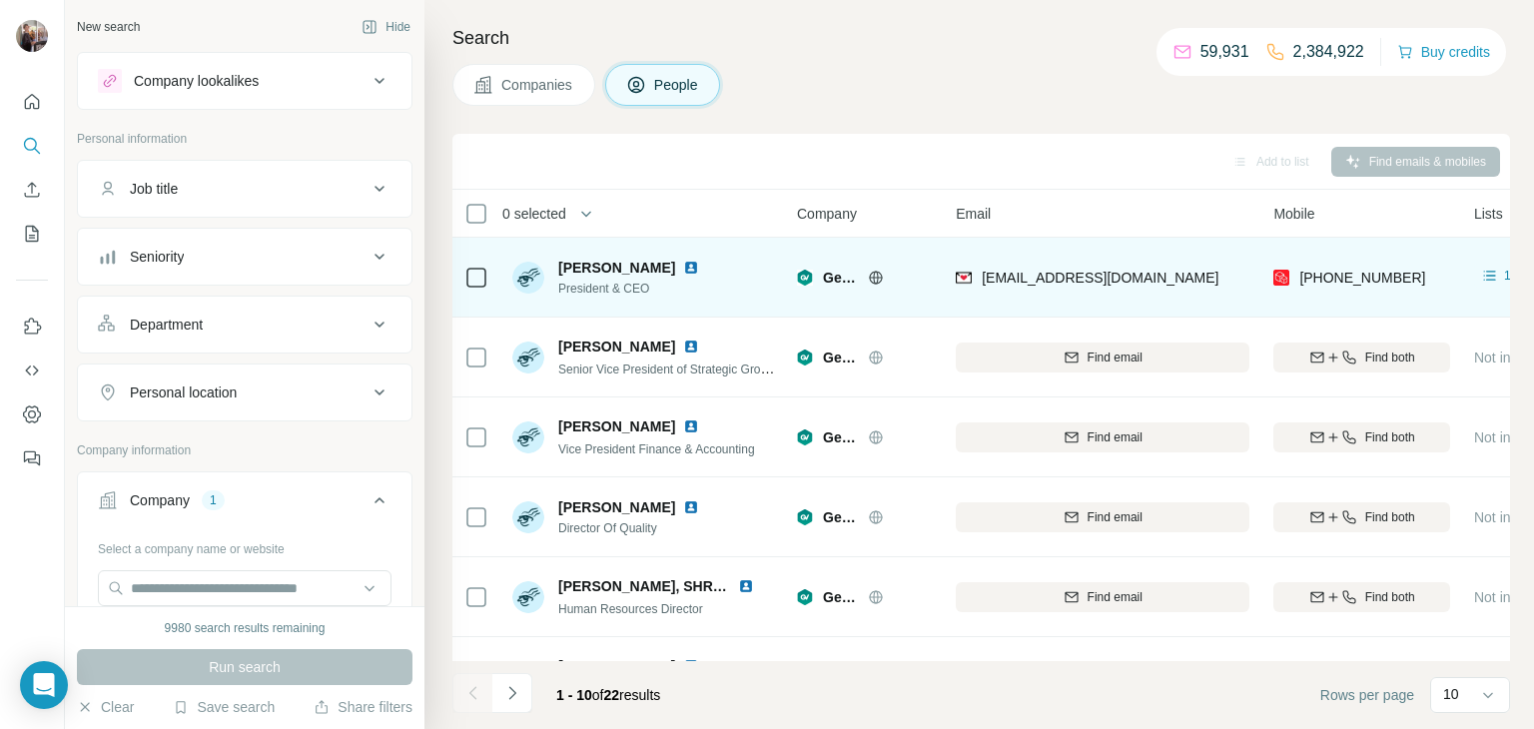
drag, startPoint x: 551, startPoint y: 268, endPoint x: 658, endPoint y: 273, distance: 107.0
click at [658, 273] on div "Keith DiMarino President & CEO" at bounding box center [617, 278] width 211 height 40
copy span "Keith DiMarino"
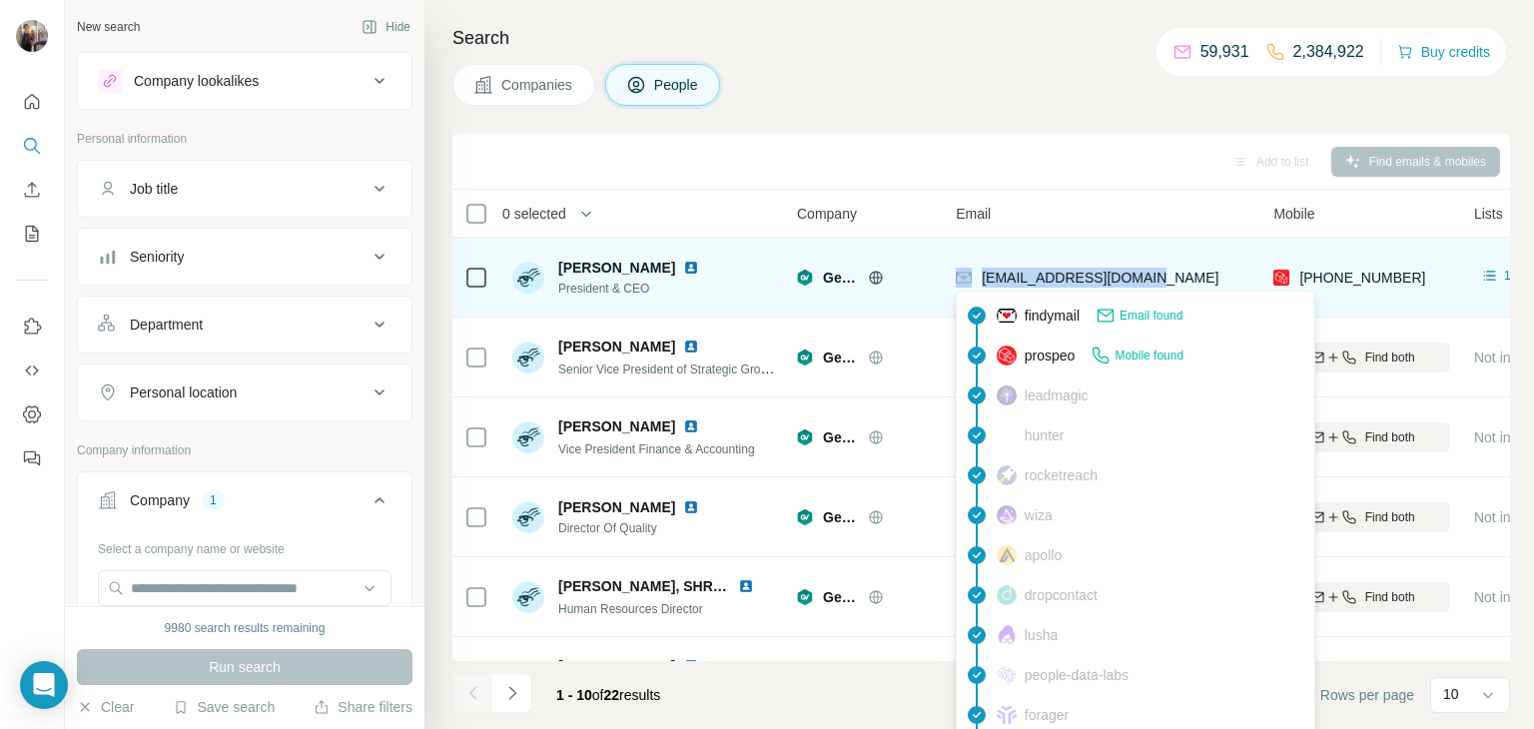
drag, startPoint x: 1170, startPoint y: 276, endPoint x: 960, endPoint y: 281, distance: 210.7
click at [960, 281] on div "kdimarino@genvault.com" at bounding box center [1103, 277] width 294 height 55
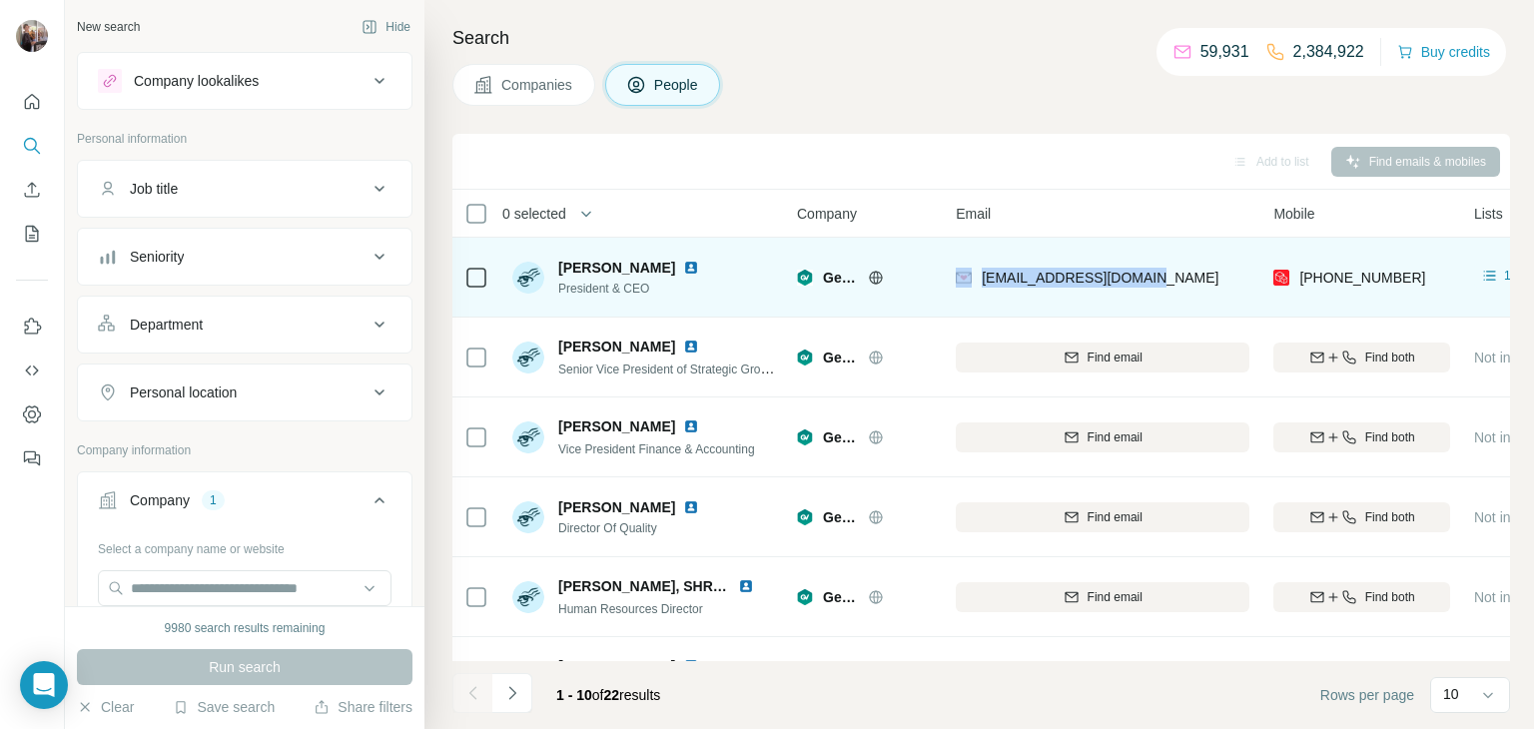
click at [1178, 272] on div "kdimarino@genvault.com" at bounding box center [1103, 277] width 294 height 55
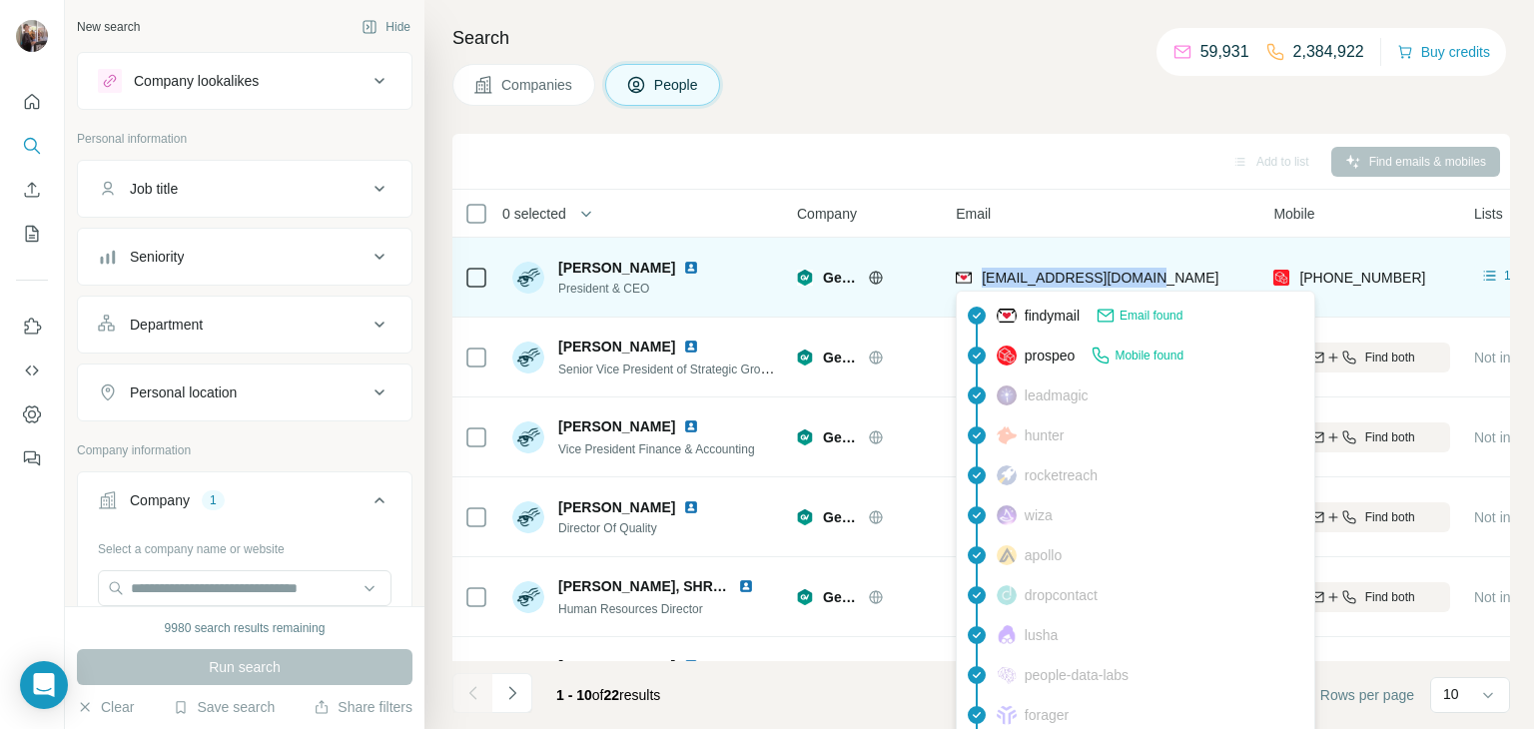
drag, startPoint x: 1165, startPoint y: 276, endPoint x: 981, endPoint y: 286, distance: 185.0
click at [981, 286] on div "kdimarino@genvault.com" at bounding box center [1103, 277] width 294 height 55
copy span "kdimarino@genvault.com"
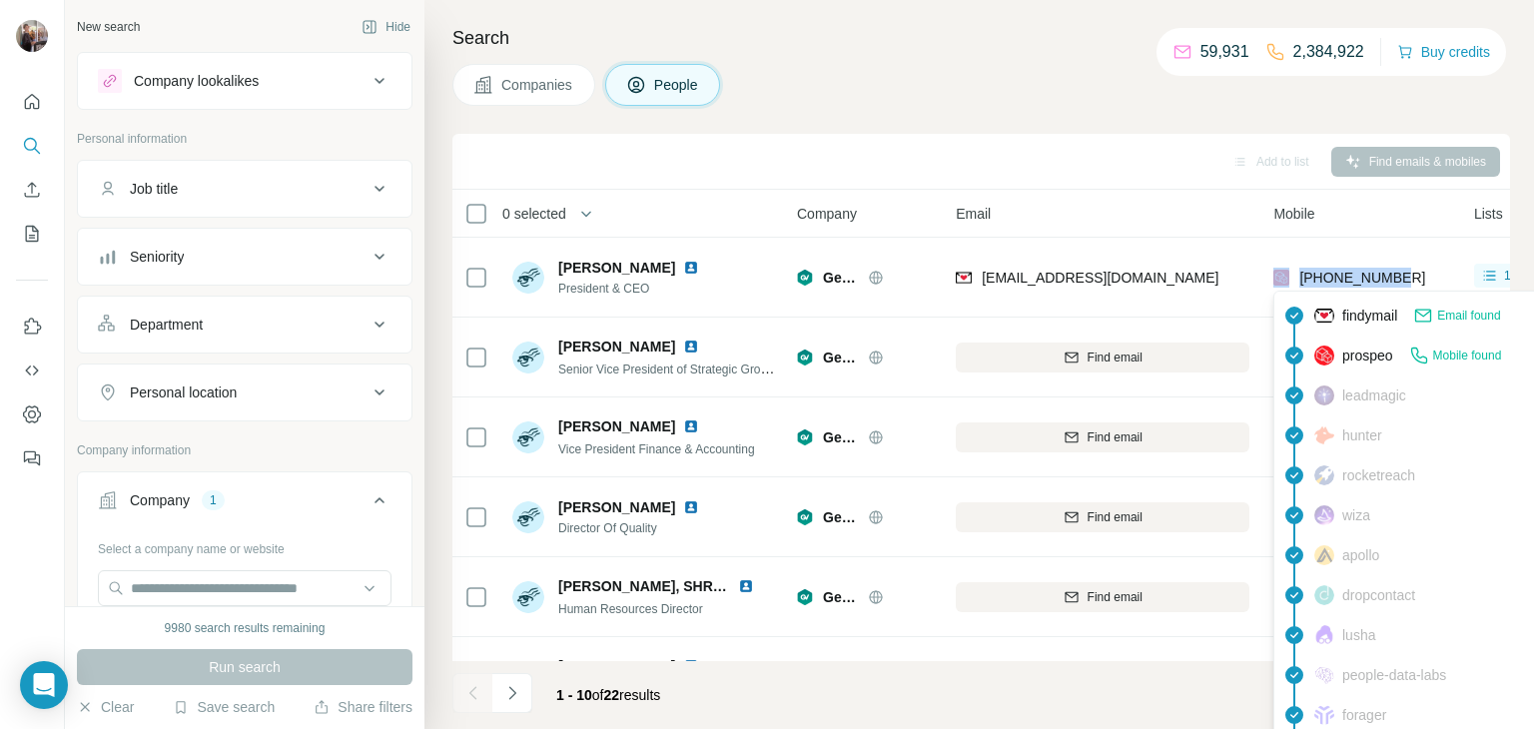
drag, startPoint x: 1410, startPoint y: 273, endPoint x: 1289, endPoint y: 279, distance: 121.0
click at [1289, 279] on div "+16096177964" at bounding box center [1361, 277] width 177 height 55
copy div "+16096177964"
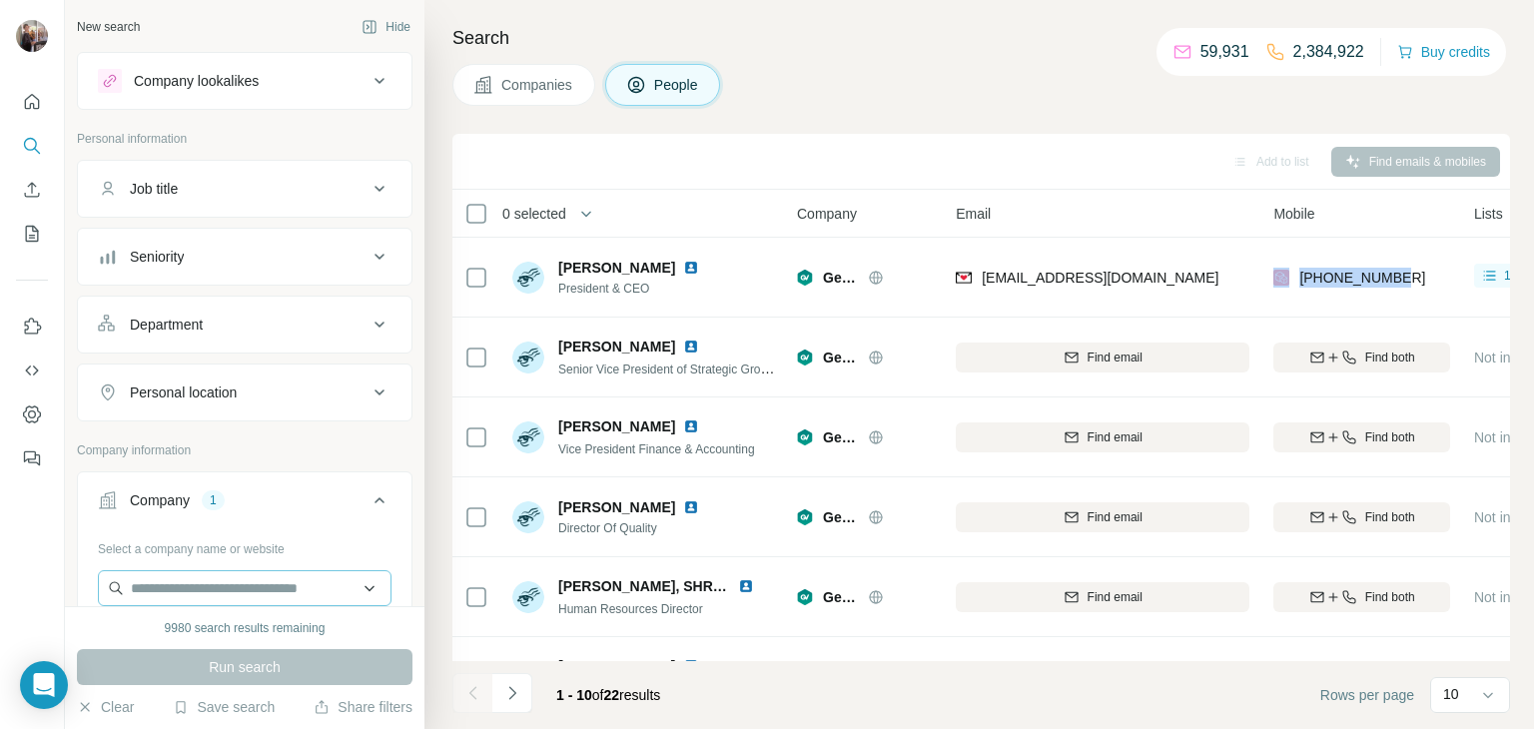
scroll to position [172, 0]
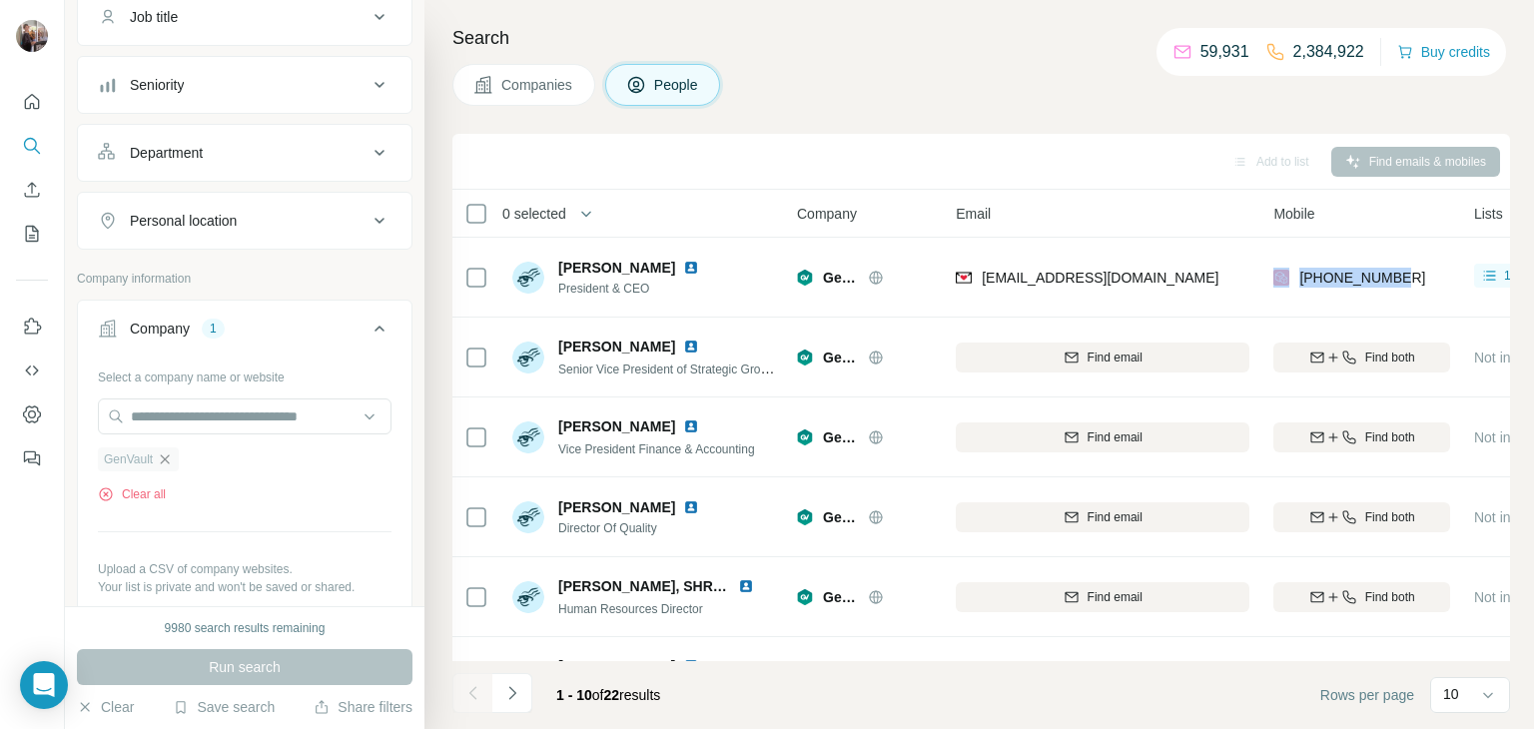
click at [161, 456] on icon "button" at bounding box center [165, 459] width 16 height 16
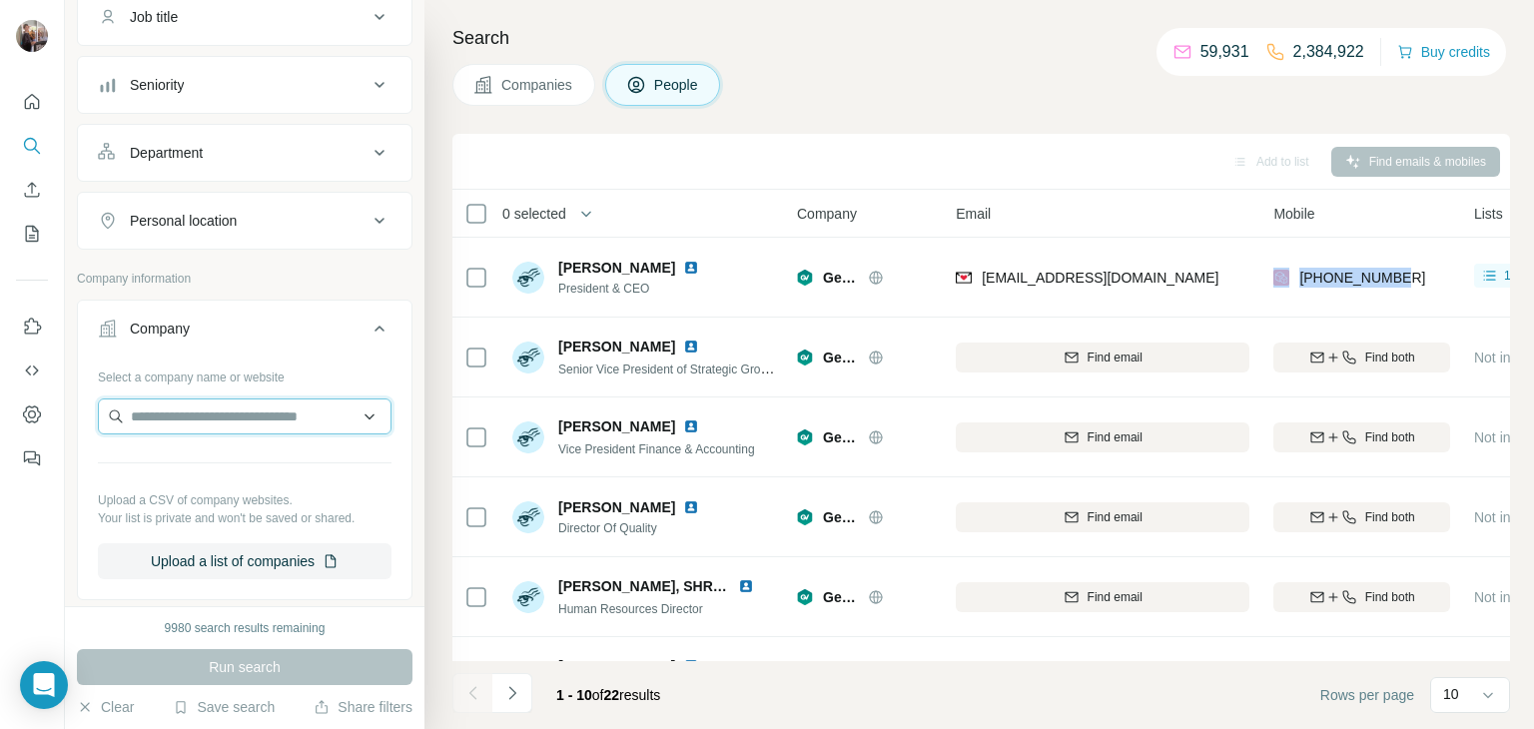
click at [178, 399] on input "text" at bounding box center [245, 416] width 294 height 36
paste input "**********"
type input "**********"
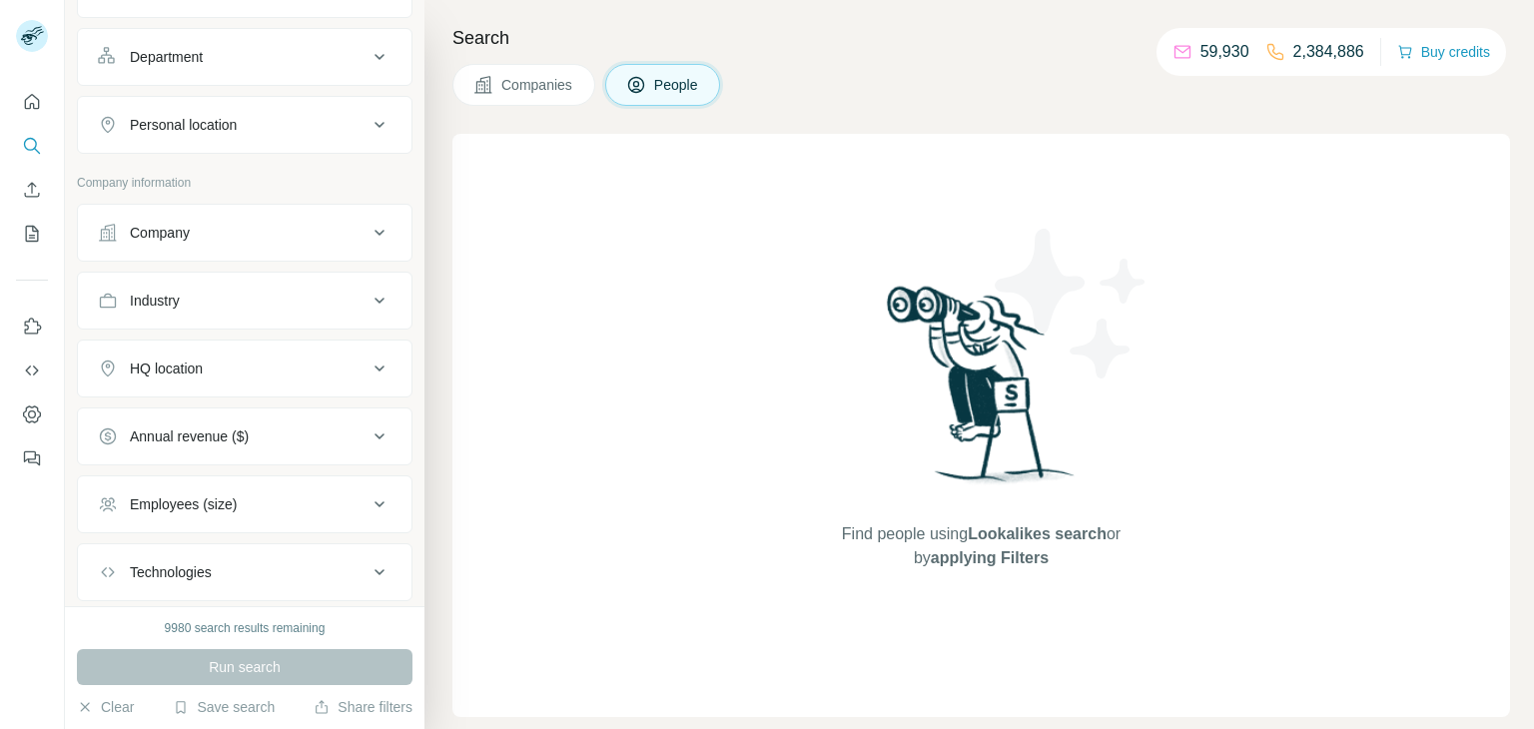
scroll to position [269, 0]
click at [235, 227] on div "Company" at bounding box center [233, 232] width 270 height 20
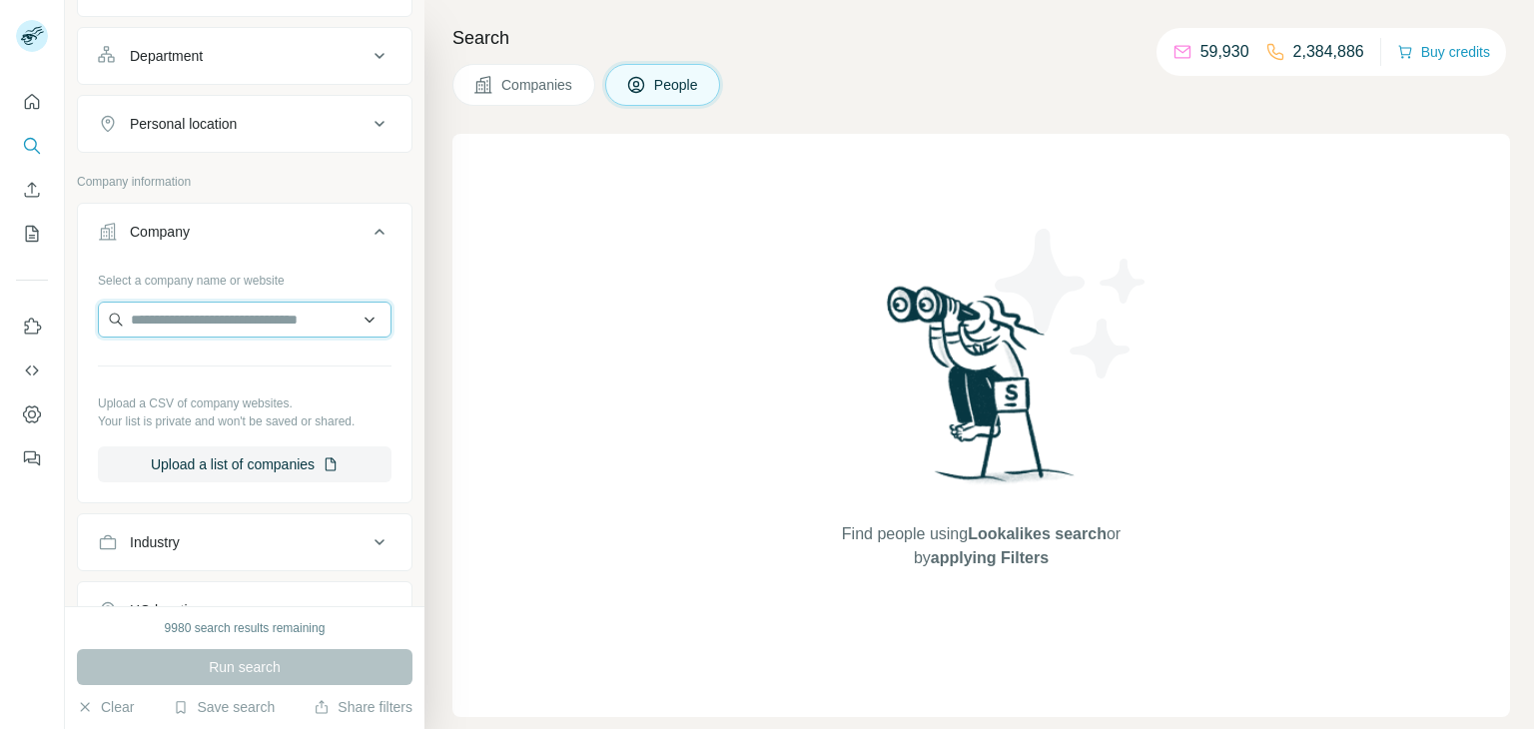
click at [189, 317] on input "text" at bounding box center [245, 320] width 294 height 36
paste input "**********"
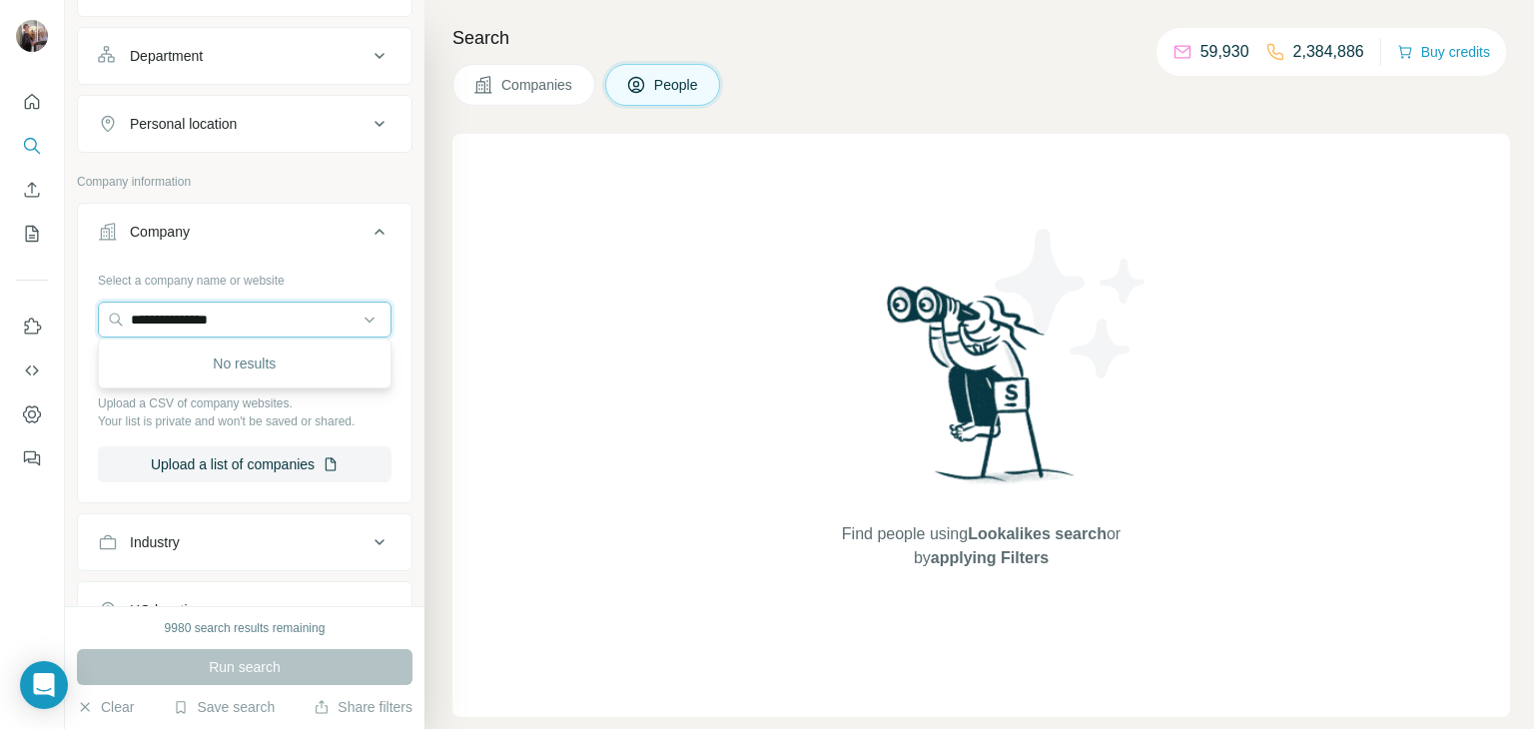
drag, startPoint x: 271, startPoint y: 308, endPoint x: 72, endPoint y: 297, distance: 199.0
click at [72, 297] on div "**********" at bounding box center [244, 303] width 359 height 606
paste input "text"
type input "**********"
click at [216, 357] on p "Acepodia" at bounding box center [203, 361] width 96 height 20
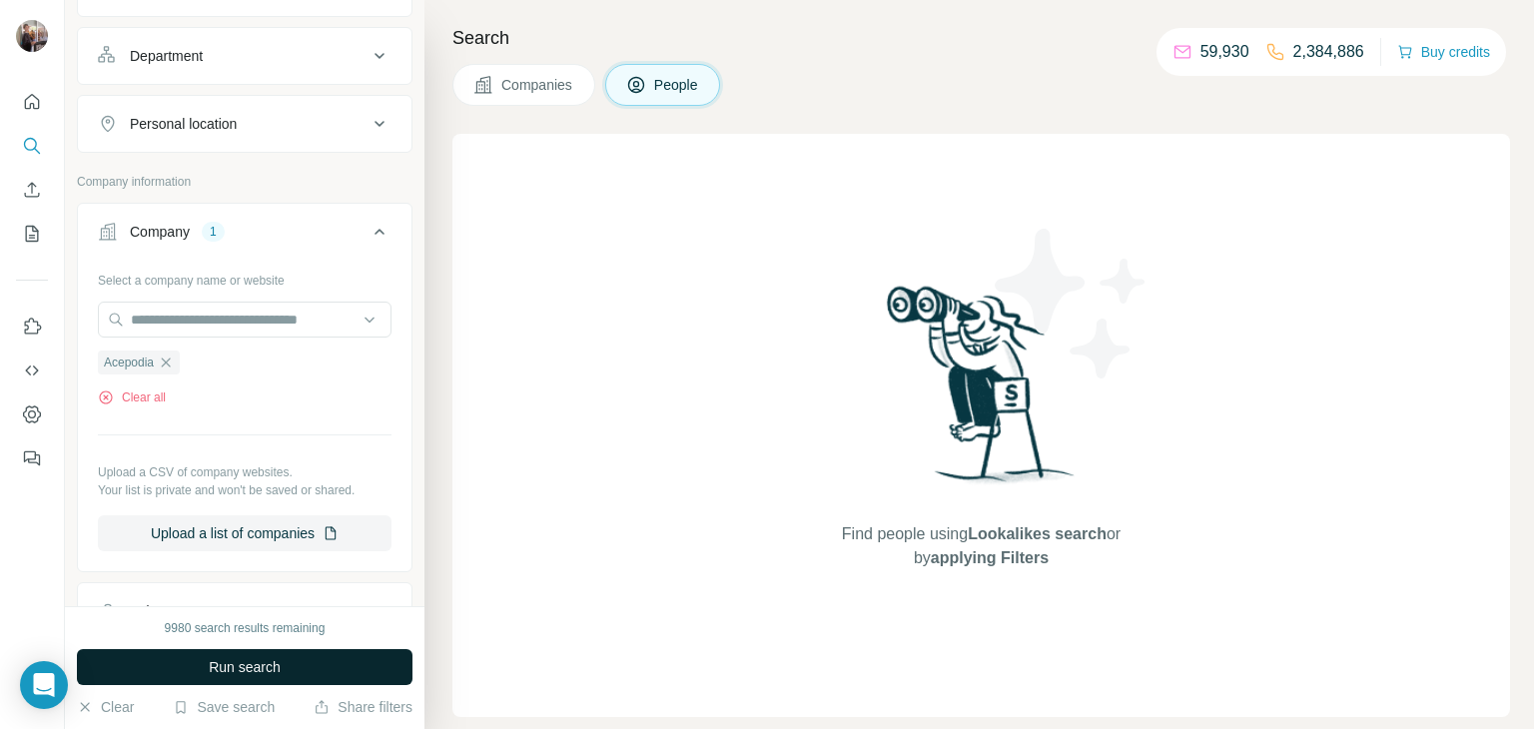
click at [200, 669] on button "Run search" at bounding box center [244, 667] width 335 height 36
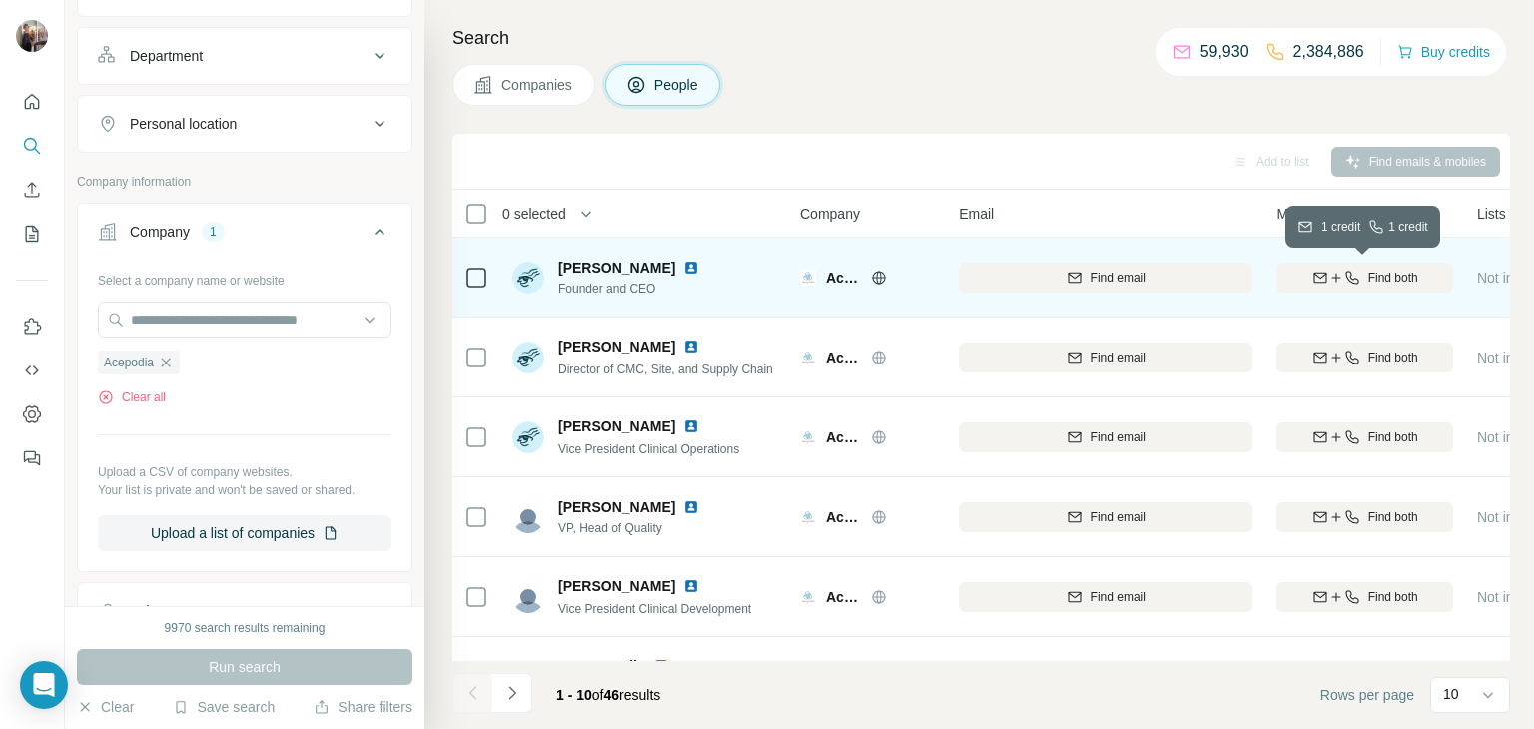
click at [1372, 276] on span "Find both" at bounding box center [1393, 278] width 50 height 18
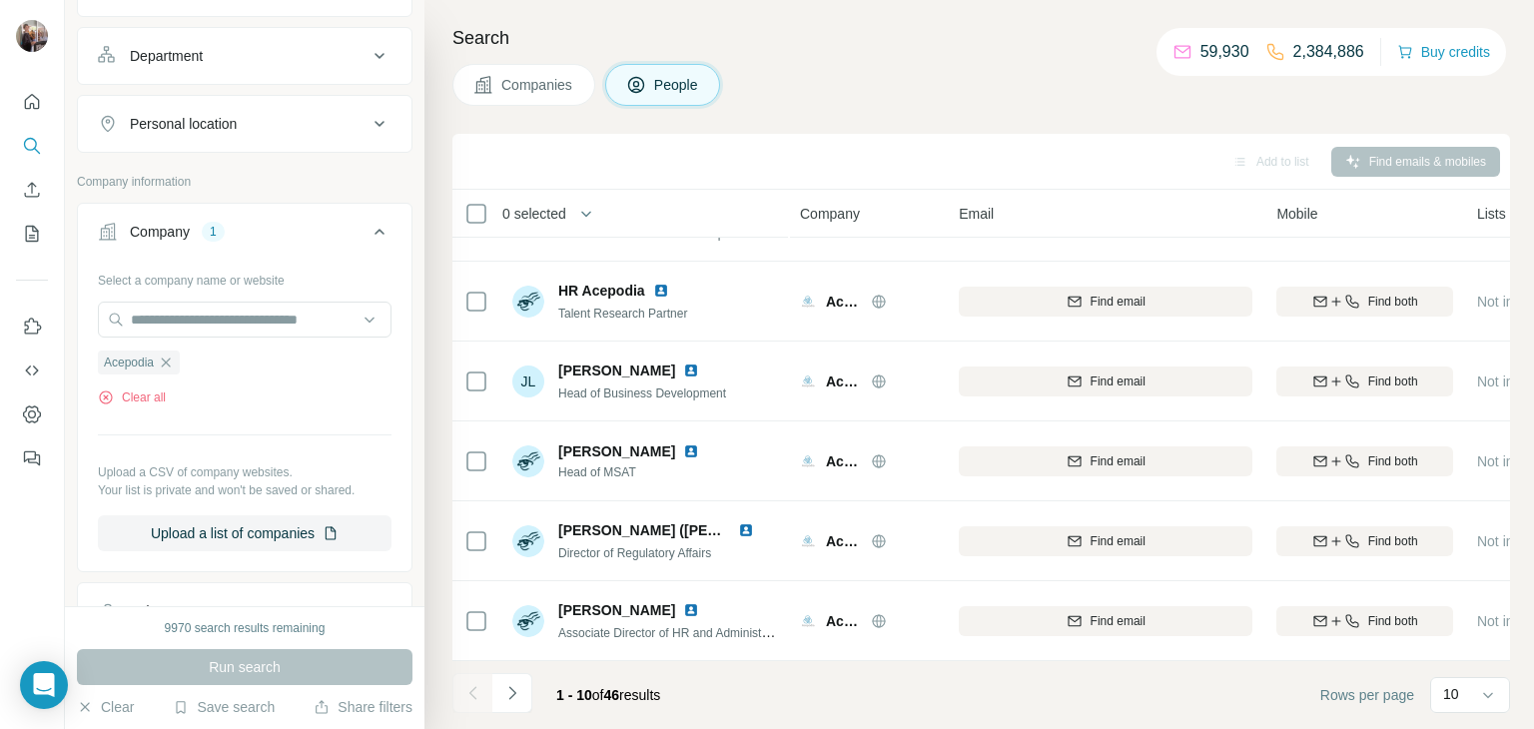
scroll to position [372, 0]
click at [510, 694] on icon "Navigate to next page" at bounding box center [512, 693] width 20 height 20
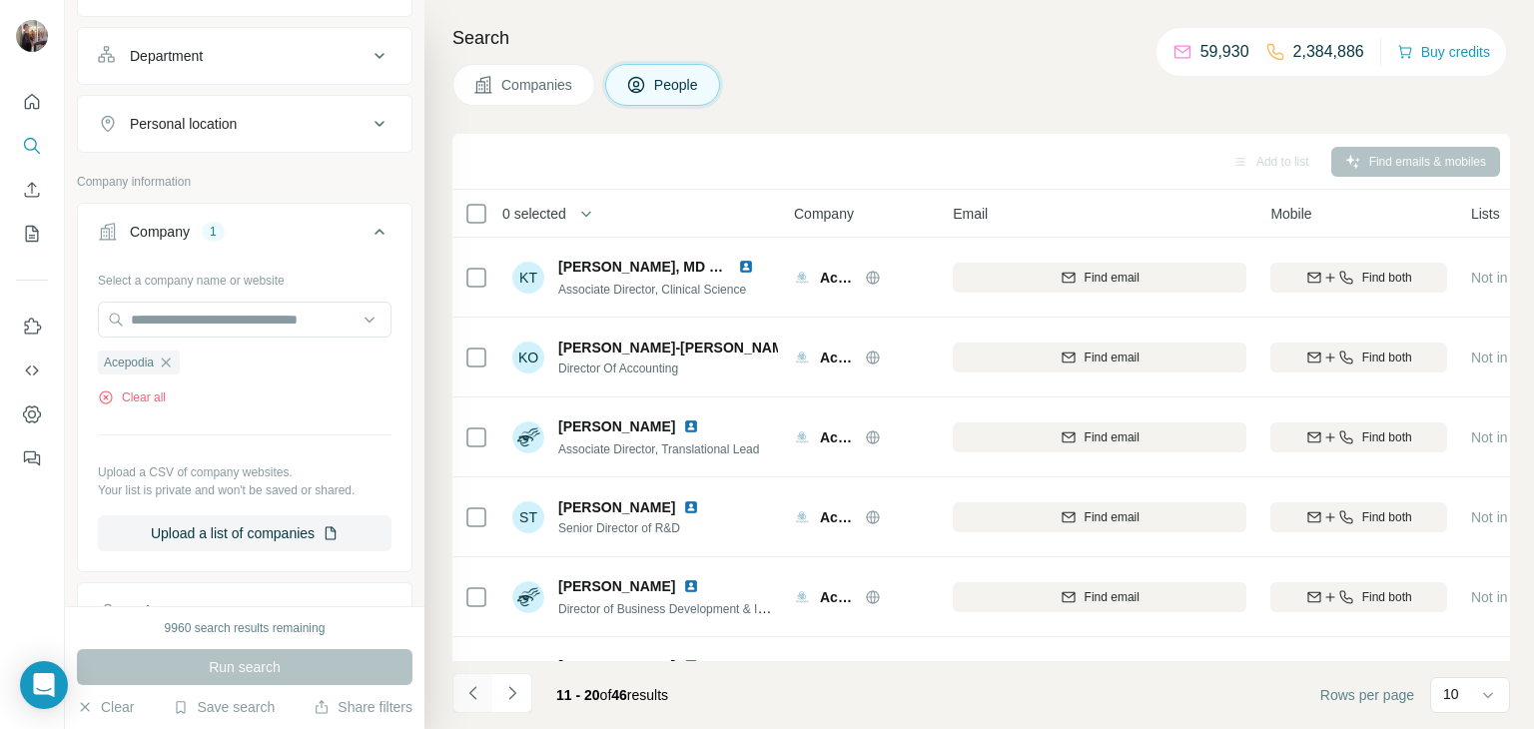
click at [468, 693] on icon "Navigate to previous page" at bounding box center [473, 693] width 20 height 20
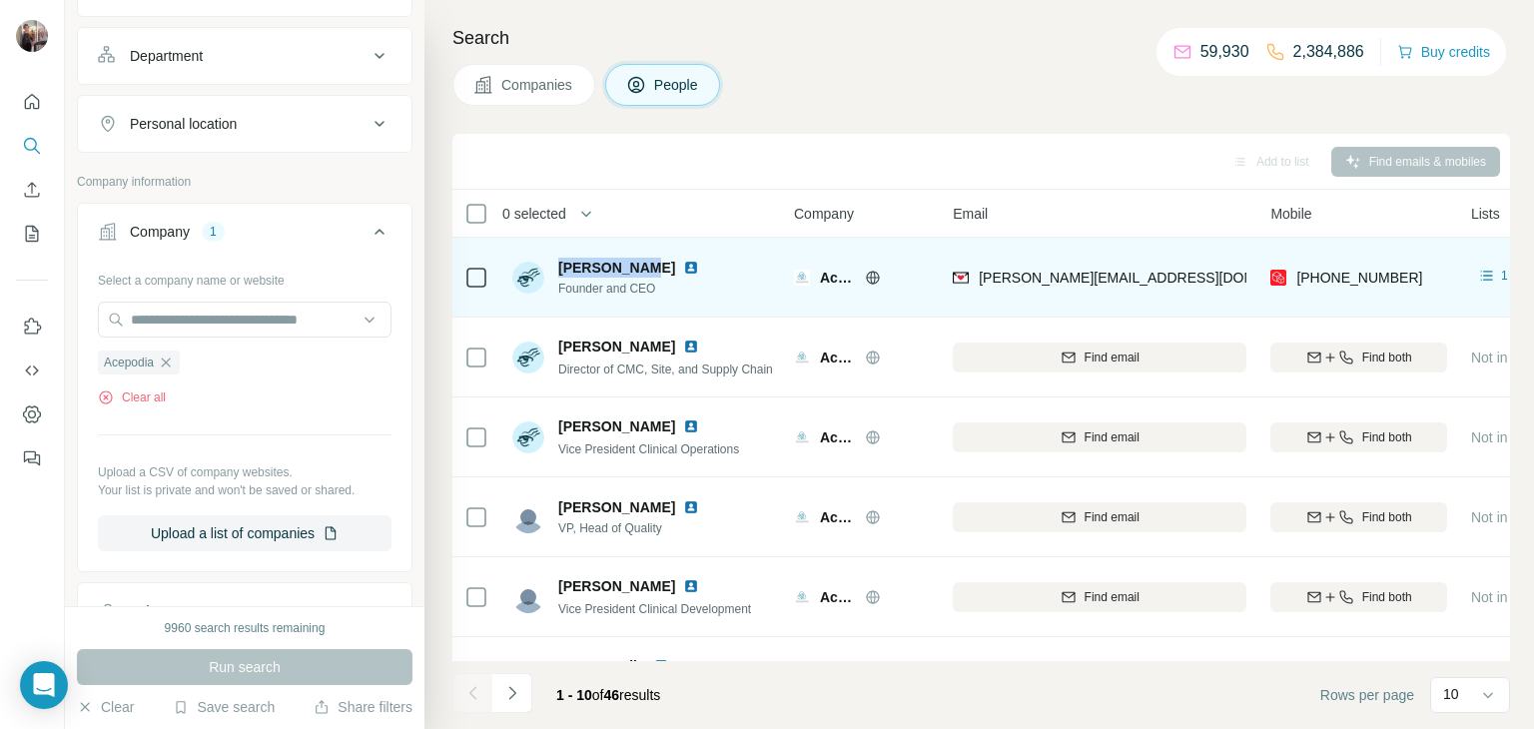
drag, startPoint x: 557, startPoint y: 262, endPoint x: 646, endPoint y: 267, distance: 89.0
click at [646, 267] on div "Sonny Hsiao" at bounding box center [640, 268] width 165 height 20
copy span "Sonny Hsiao"
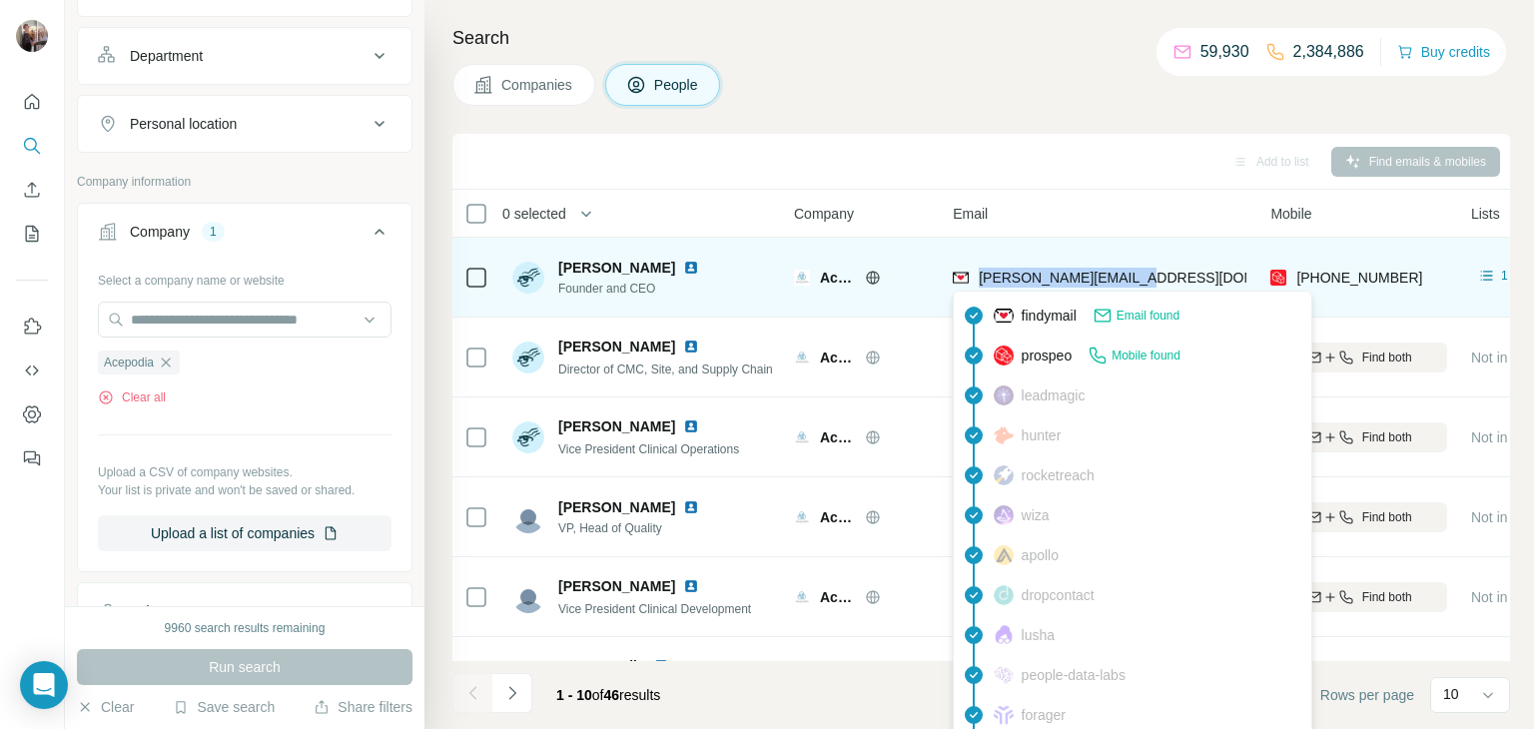
drag, startPoint x: 1159, startPoint y: 274, endPoint x: 978, endPoint y: 279, distance: 181.8
click at [978, 279] on div "sonny@acepodiabio.com" at bounding box center [1100, 277] width 294 height 55
copy span "sonny@acepodiabio.com"
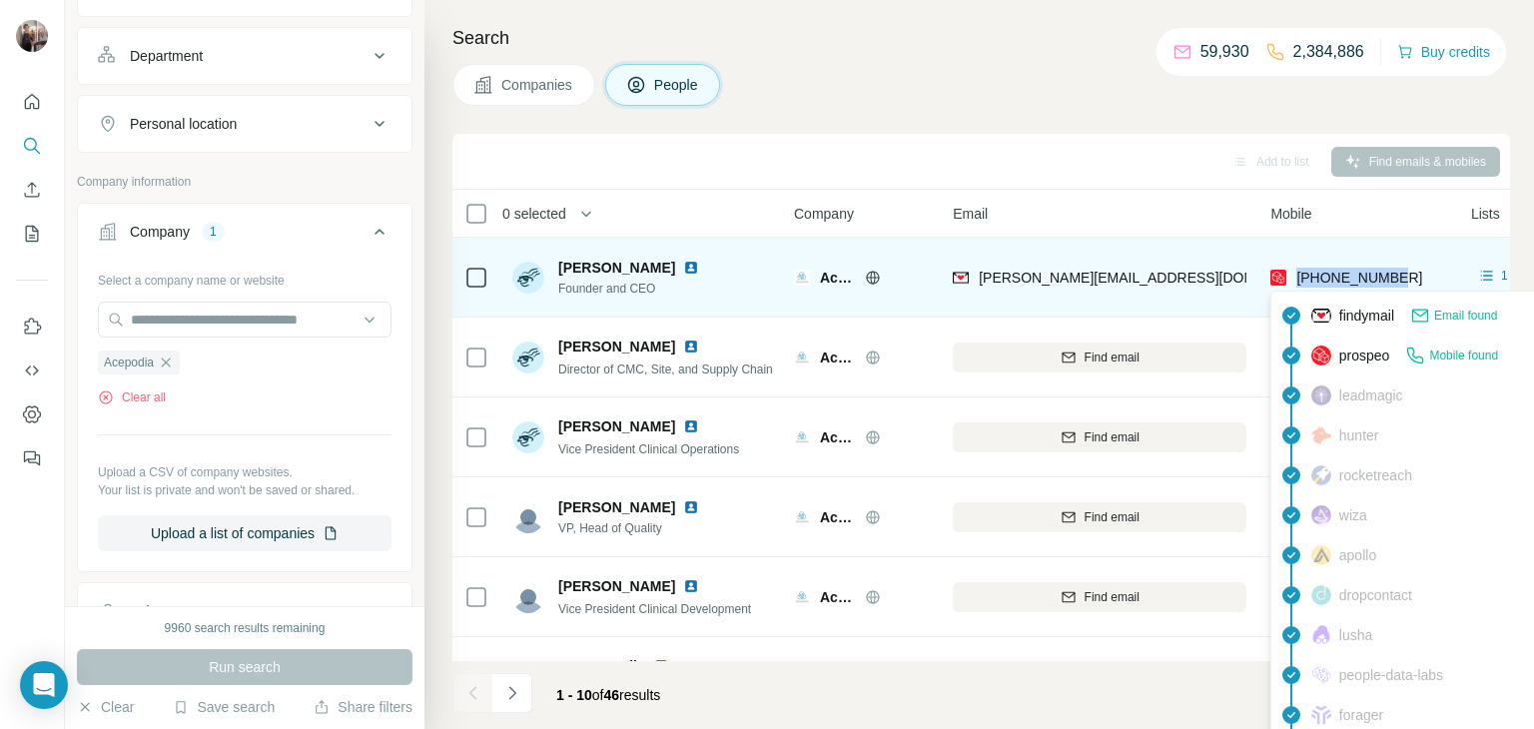
drag, startPoint x: 1405, startPoint y: 269, endPoint x: 1294, endPoint y: 273, distance: 110.9
click at [1294, 273] on div "+15102192968" at bounding box center [1358, 277] width 177 height 55
copy span "+15102192968"
